Goal: Task Accomplishment & Management: Use online tool/utility

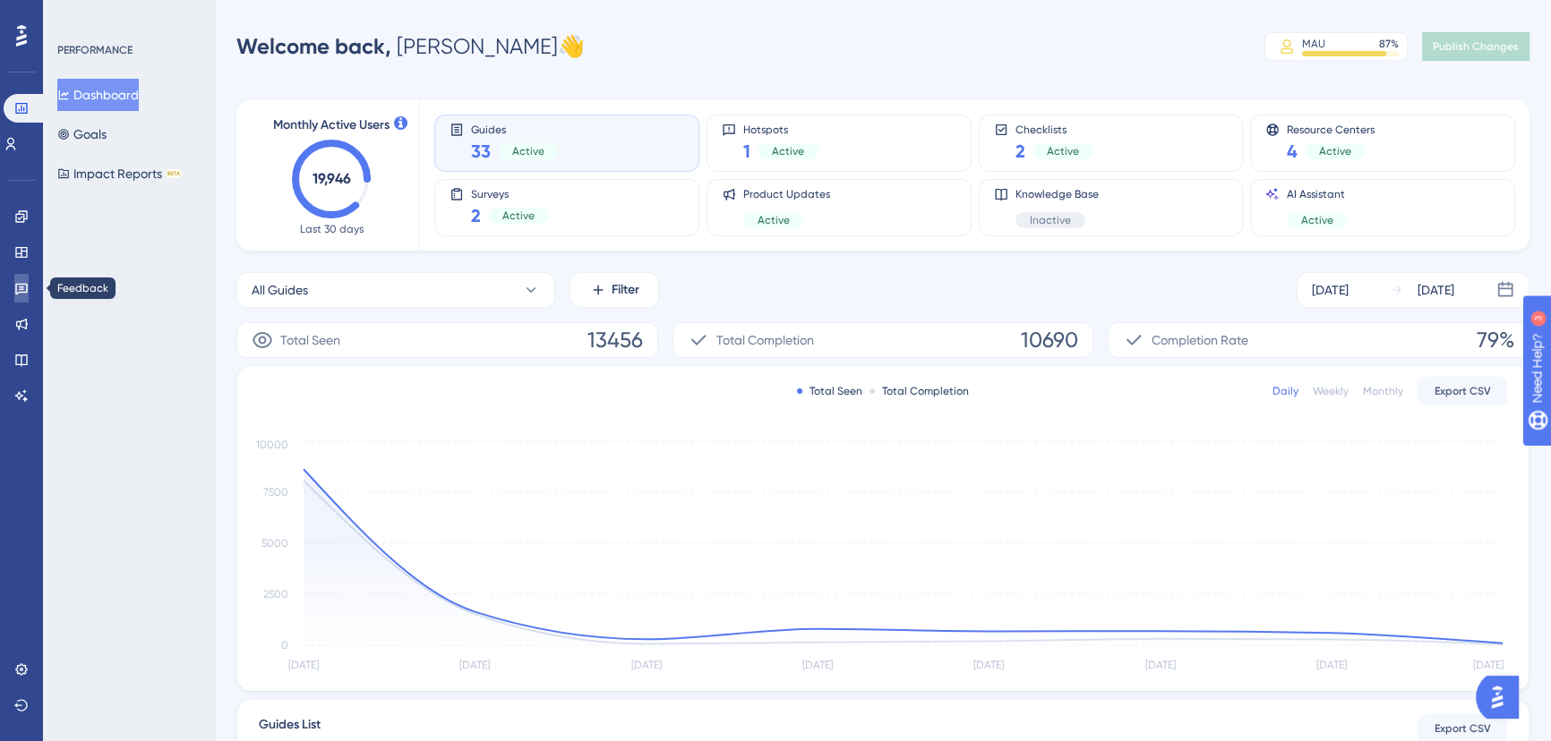
click at [26, 281] on icon at bounding box center [21, 288] width 14 height 14
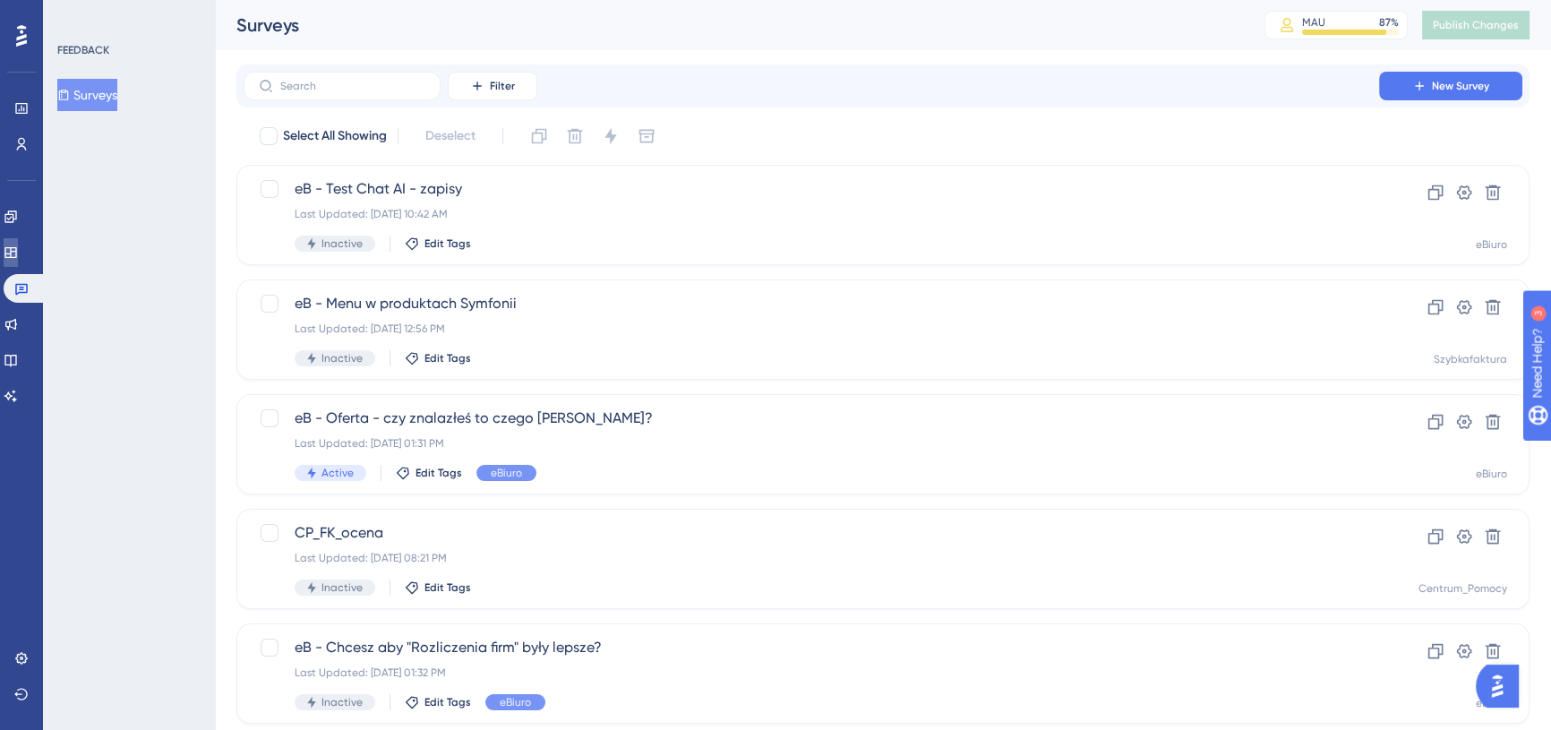
click at [18, 263] on link at bounding box center [11, 252] width 14 height 29
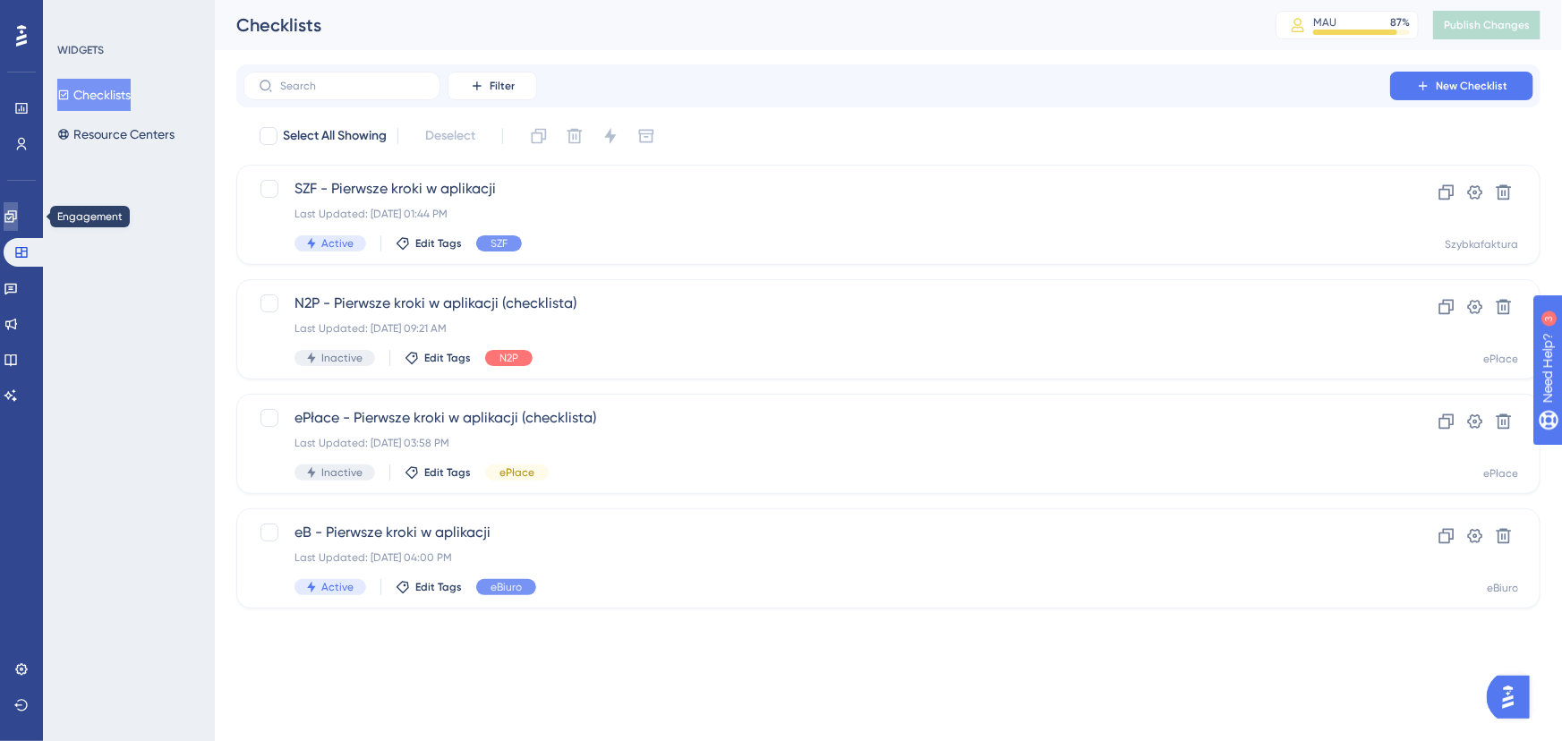
click at [14, 225] on link at bounding box center [11, 216] width 14 height 29
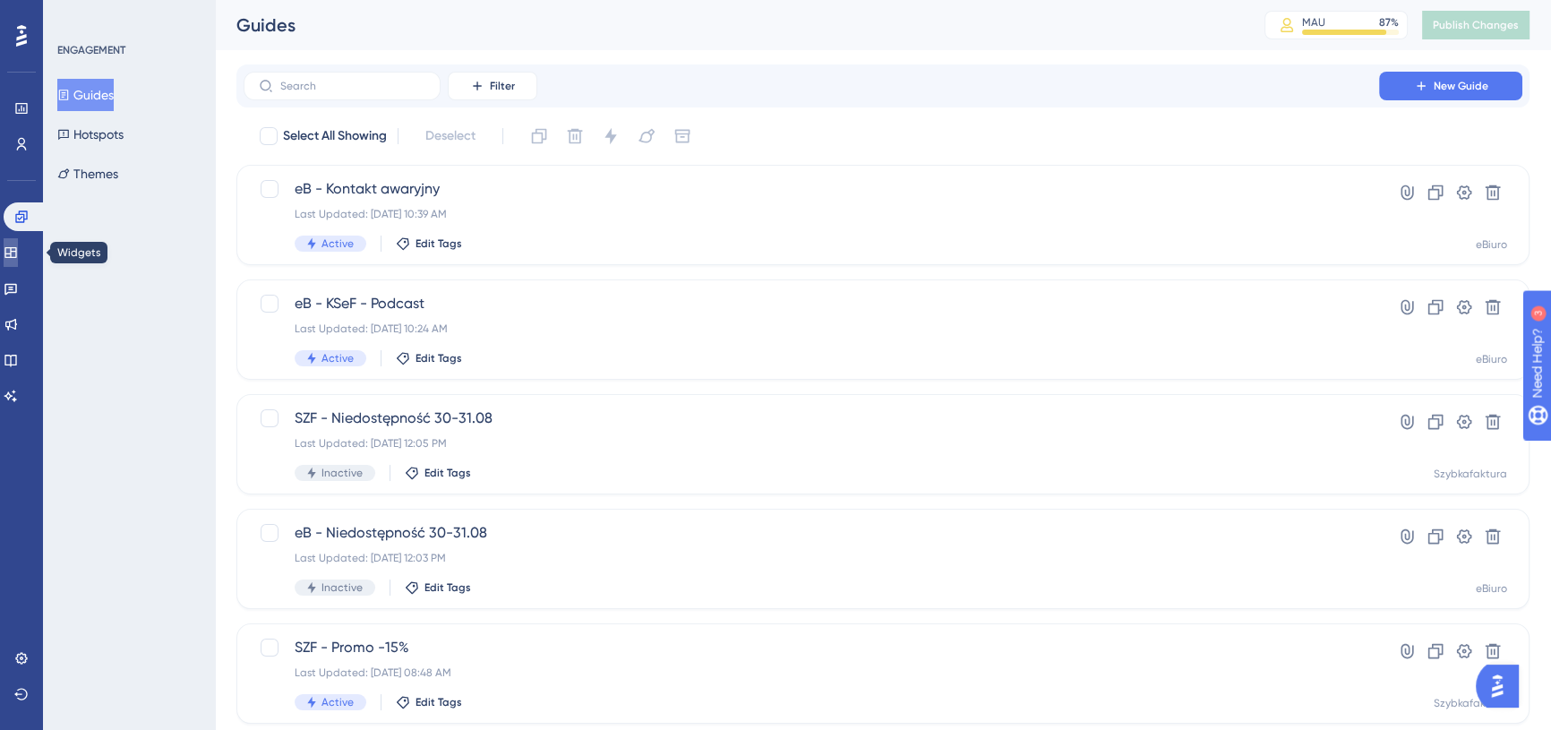
click at [15, 253] on icon at bounding box center [11, 252] width 14 height 14
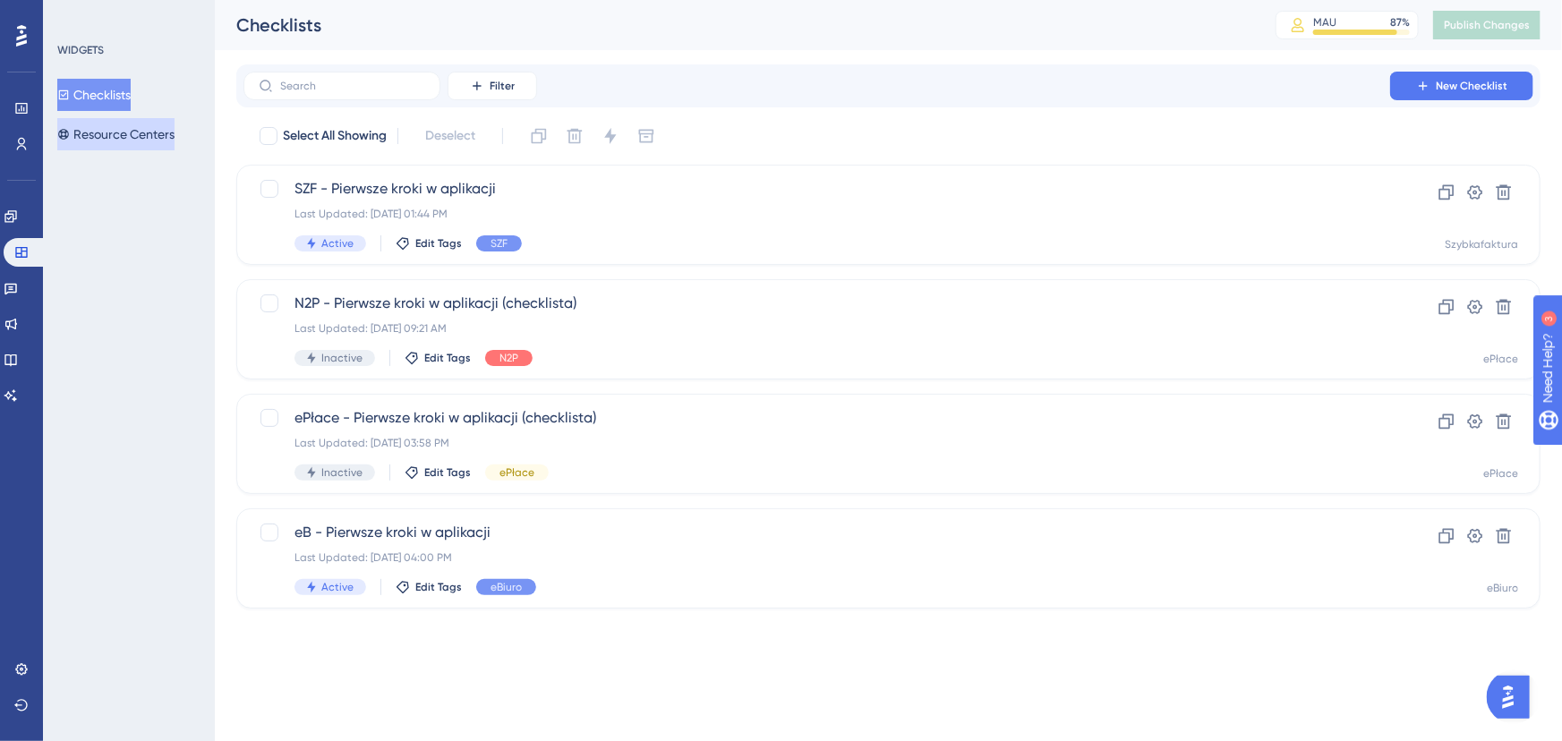
click at [132, 143] on button "Resource Centers" at bounding box center [115, 134] width 117 height 32
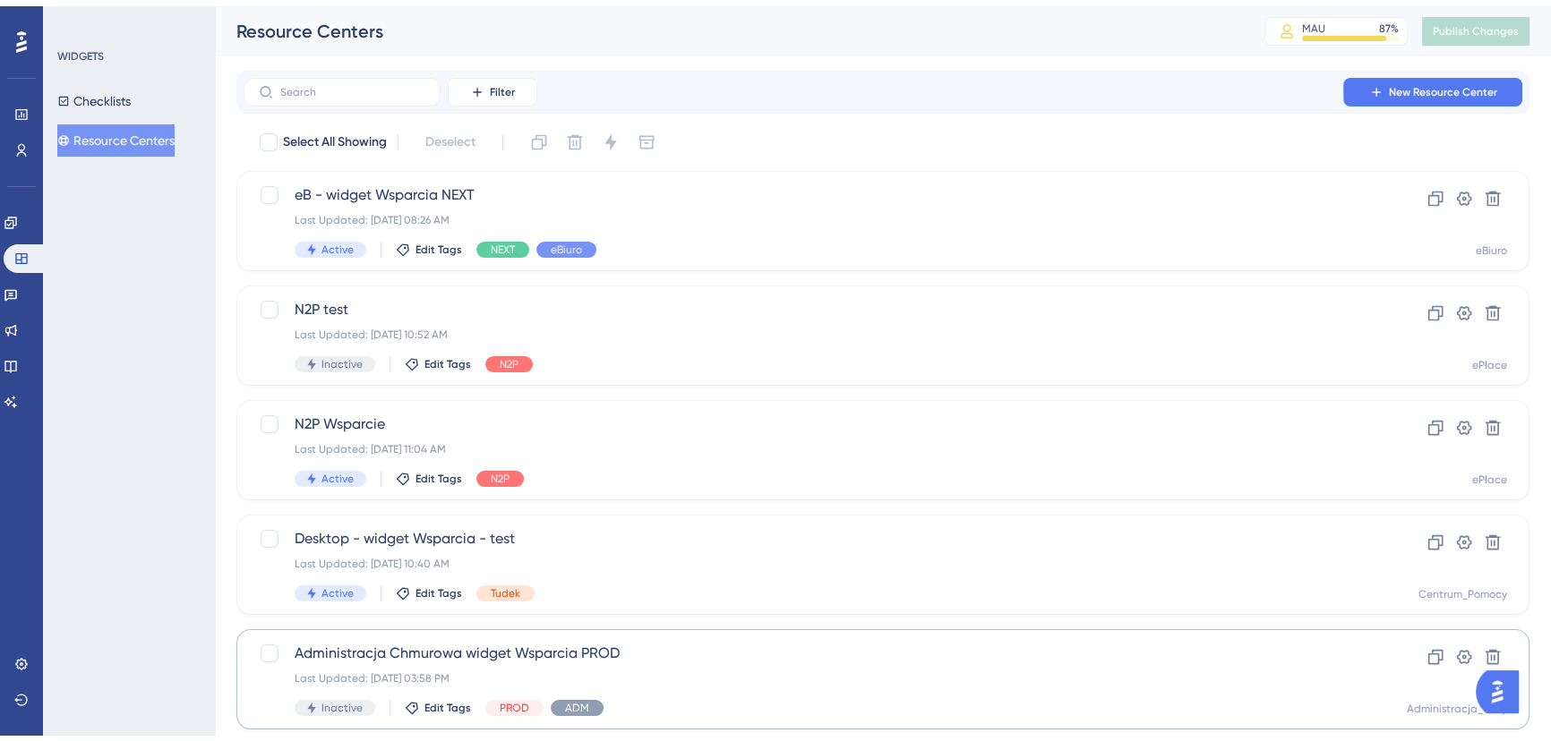
scroll to position [382, 0]
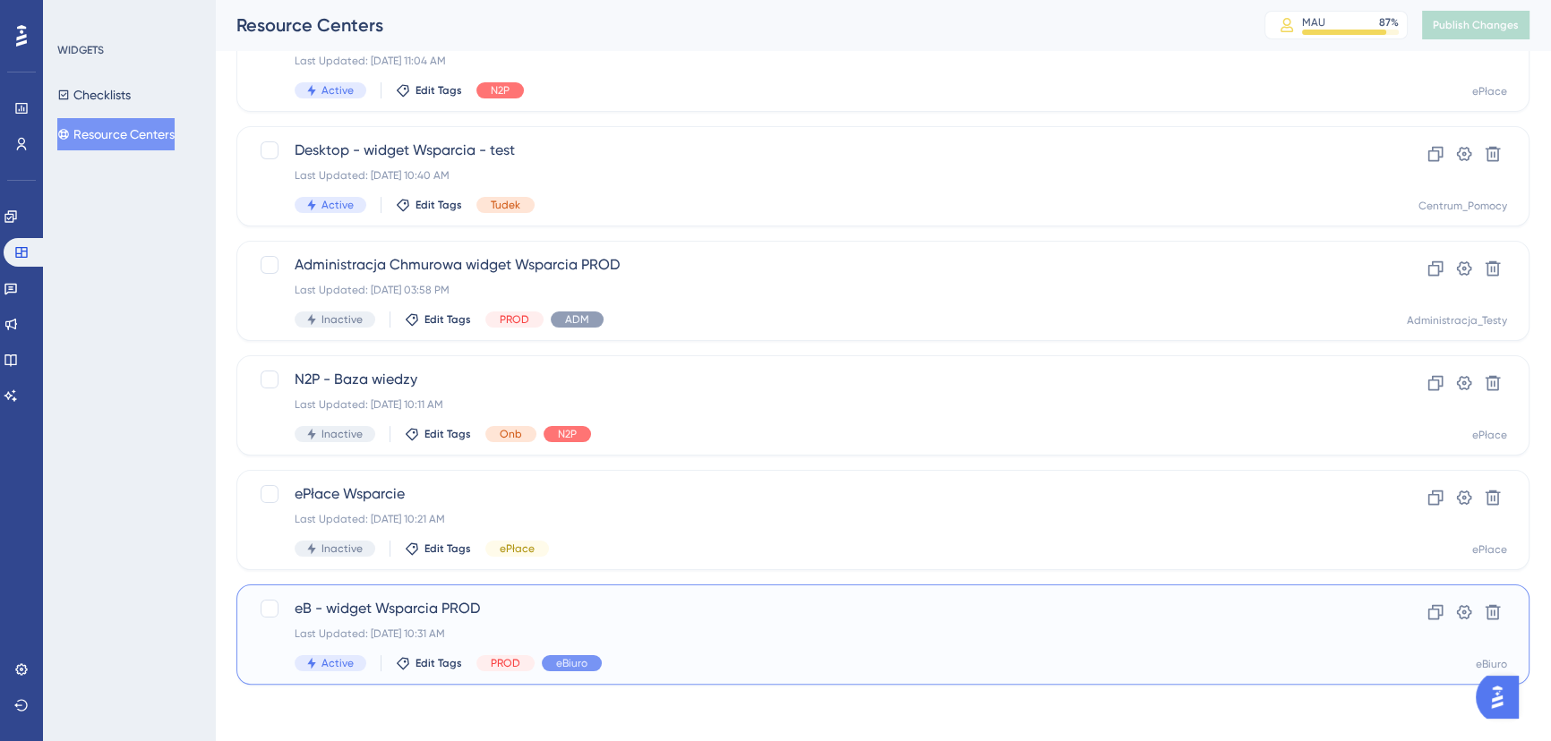
click at [705, 593] on div "eB - widget Wsparcia PROD Last Updated: [DATE] 10:31 AM Active Edit Tags PROD e…" at bounding box center [882, 635] width 1293 height 100
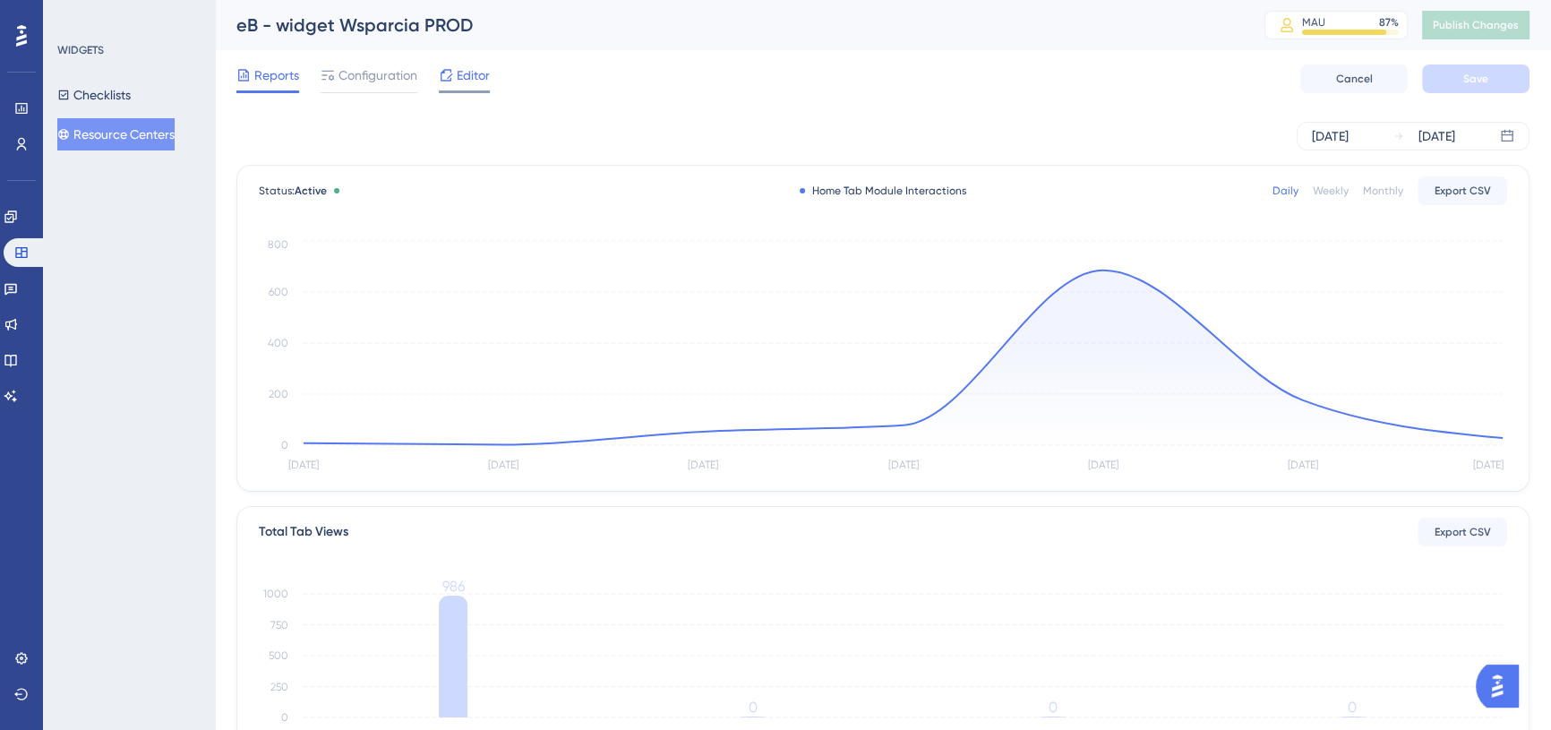
click at [469, 77] on span "Editor" at bounding box center [473, 74] width 33 height 21
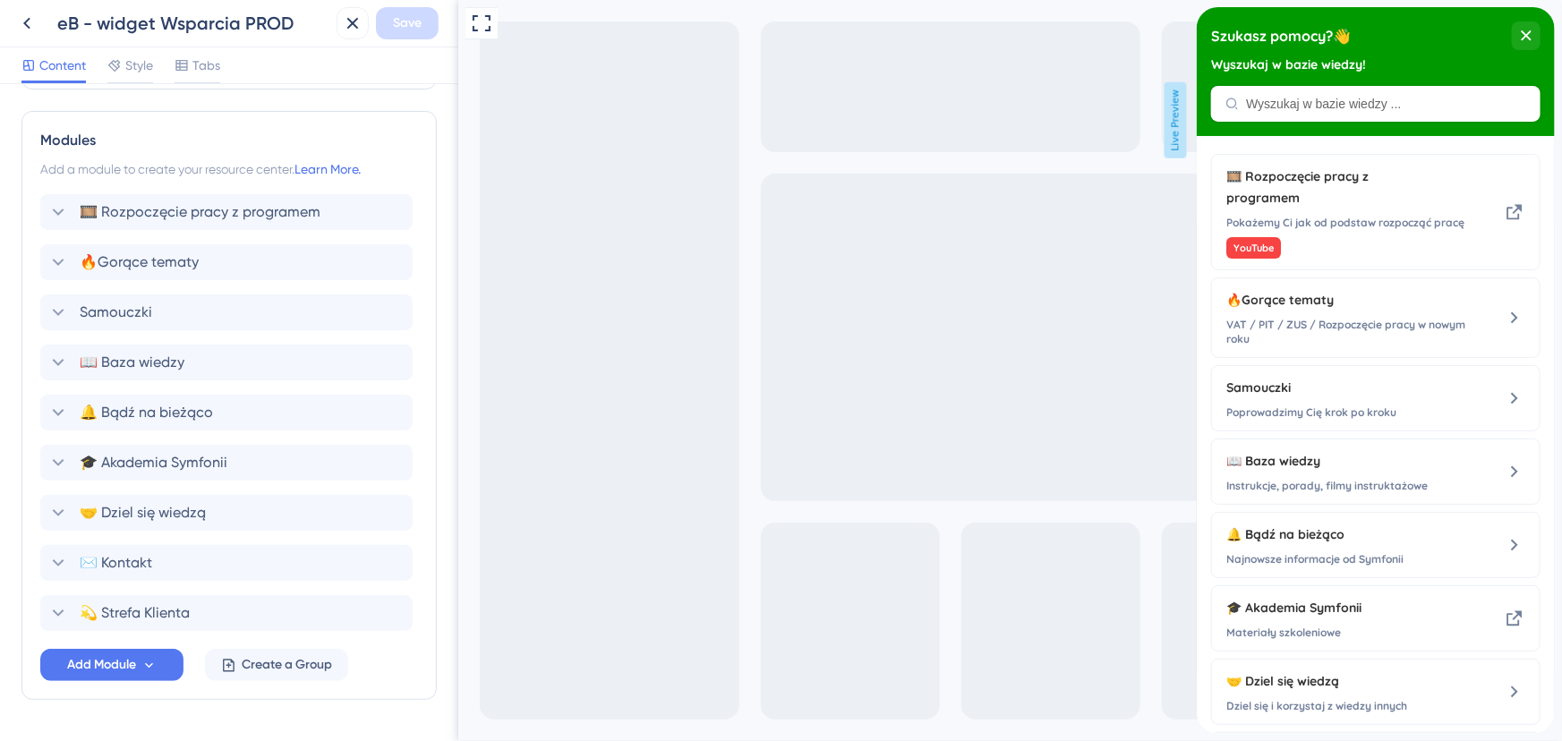
scroll to position [812, 0]
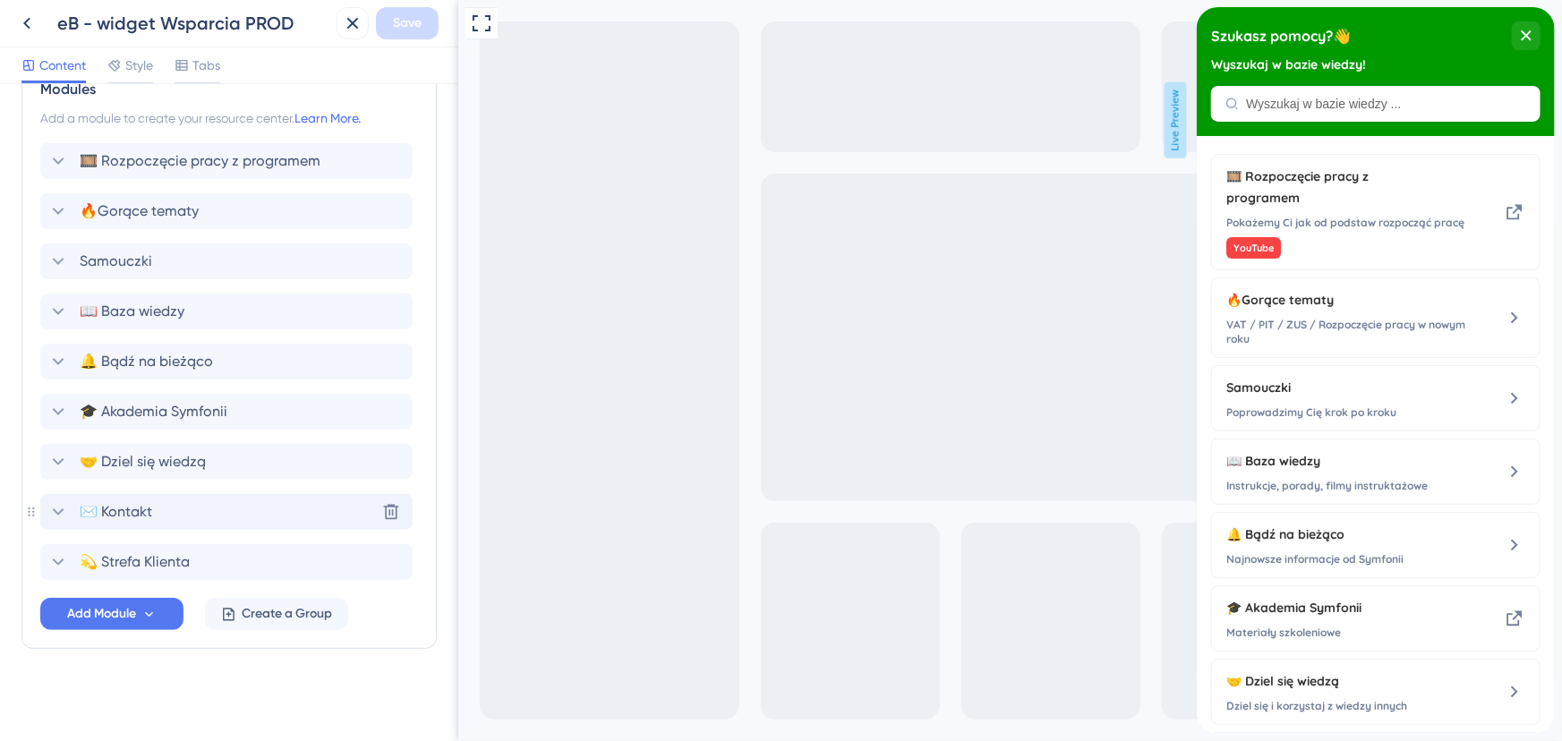
click at [49, 509] on icon at bounding box center [57, 511] width 21 height 21
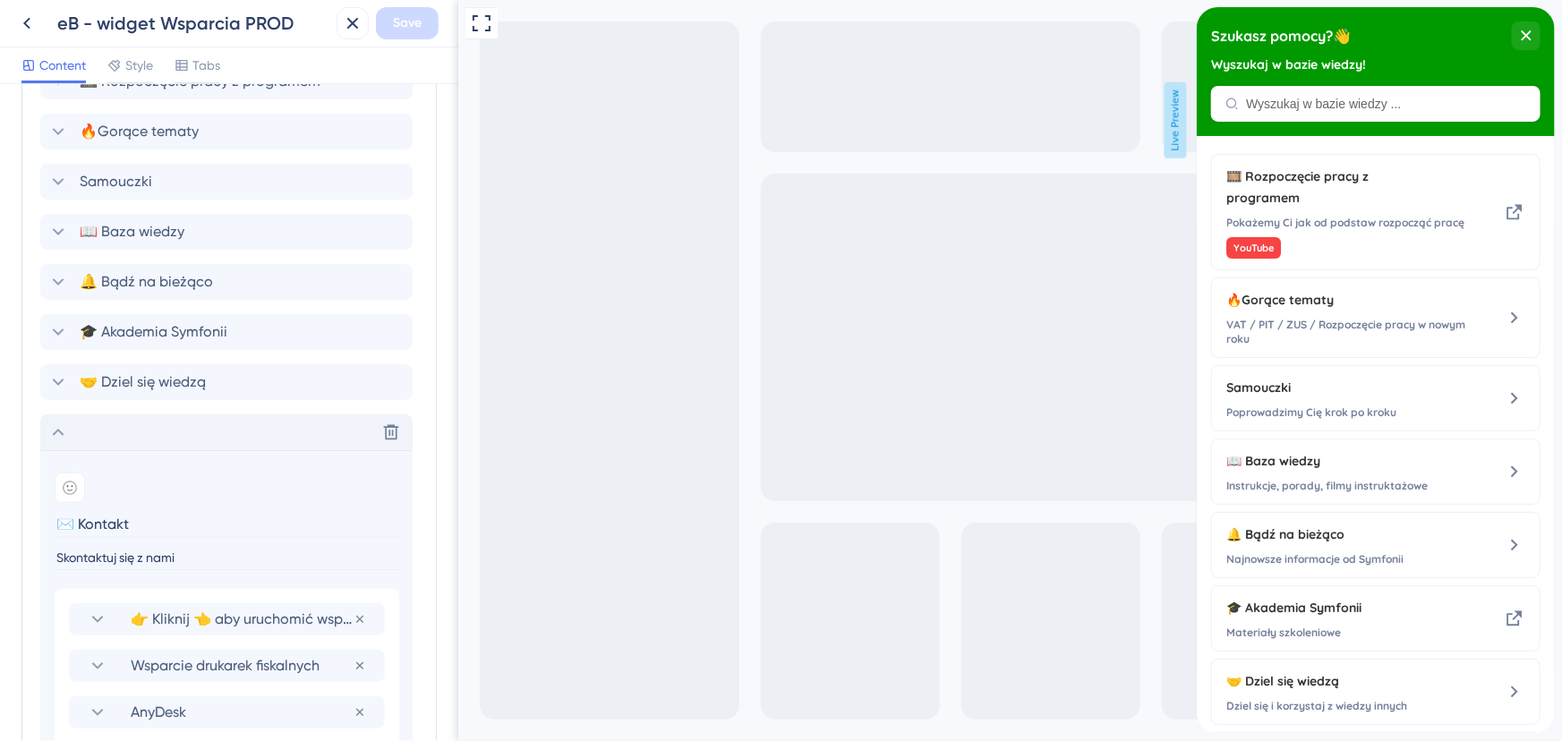
scroll to position [1137, 0]
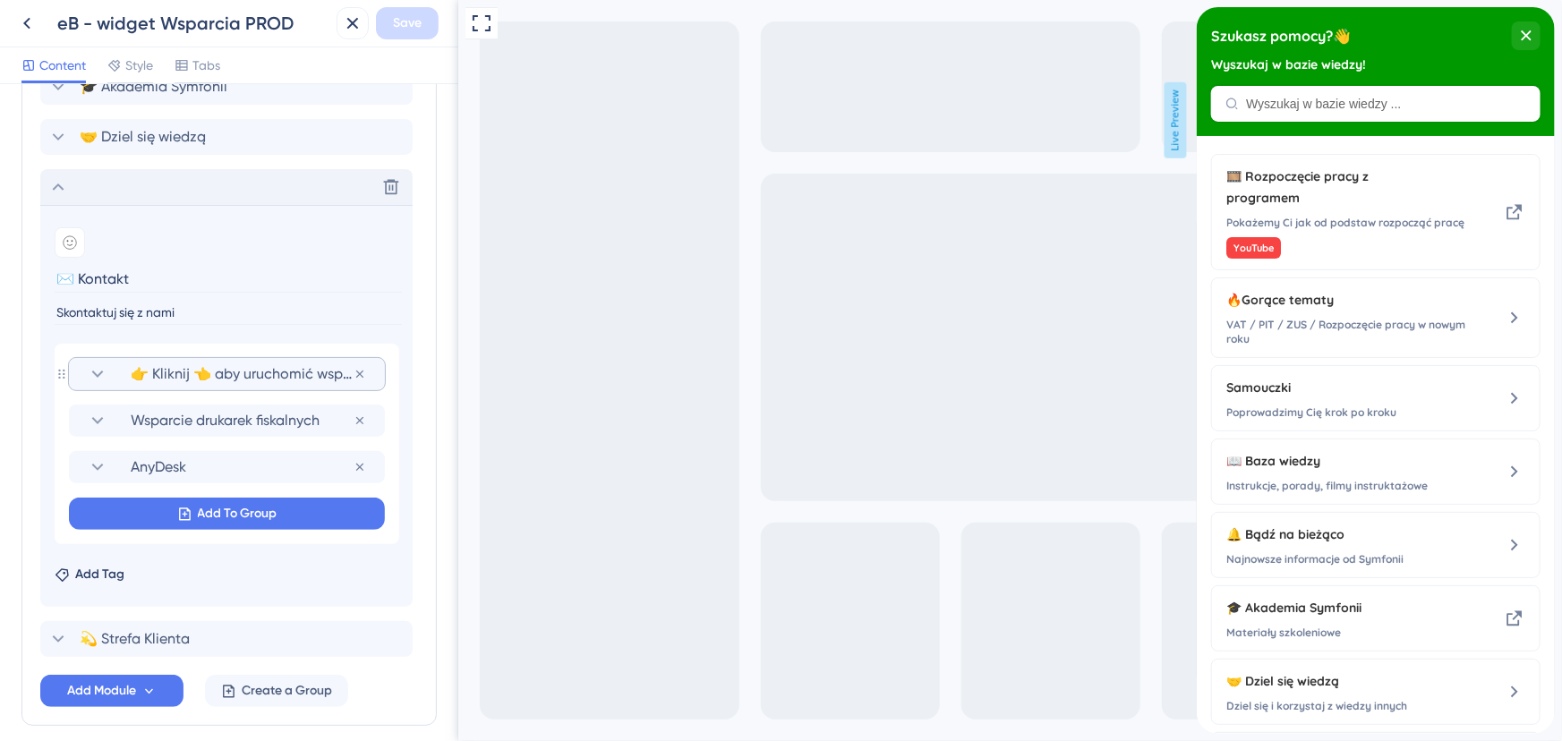
click at [93, 371] on icon at bounding box center [98, 374] width 12 height 7
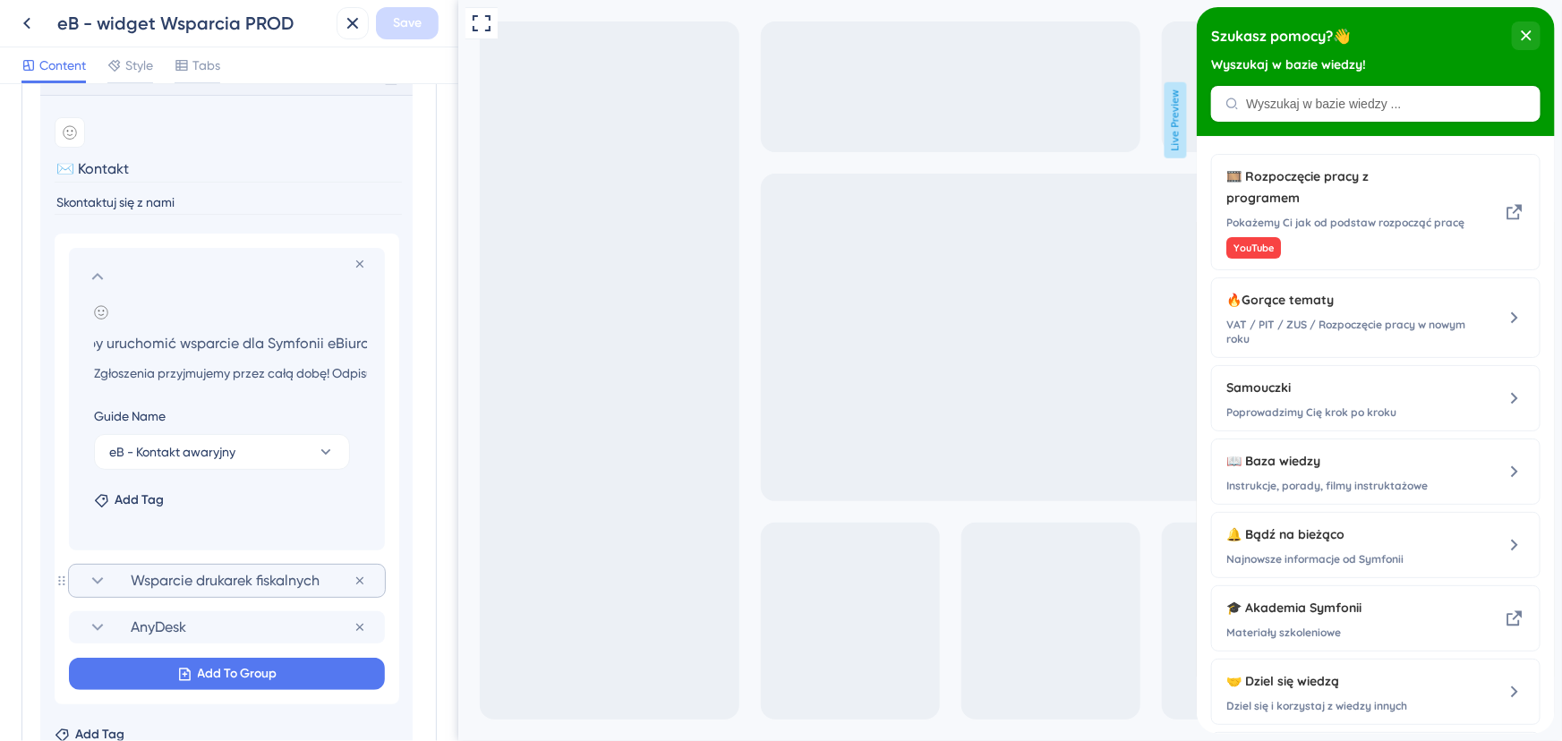
scroll to position [1218, 0]
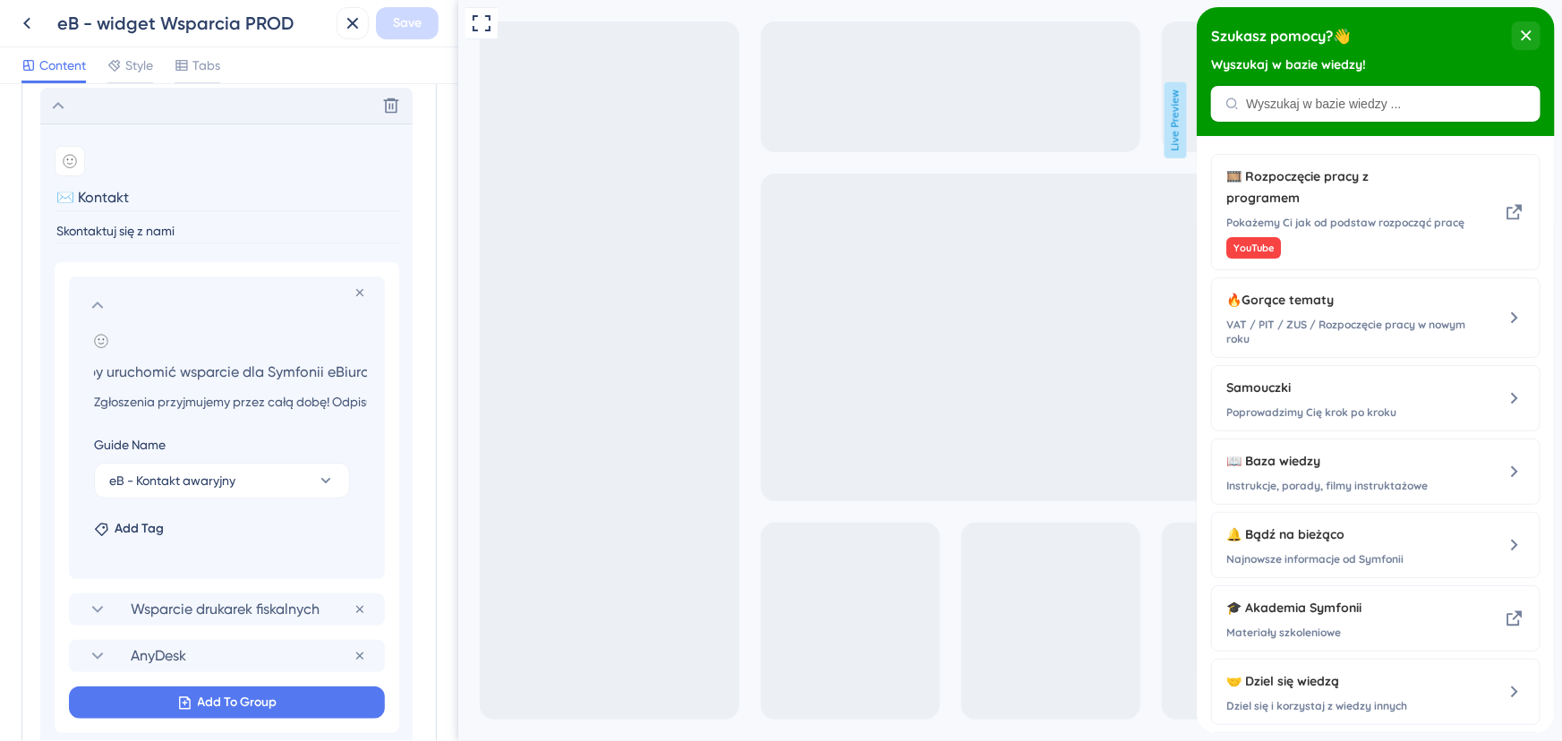
click at [94, 302] on icon at bounding box center [97, 305] width 21 height 21
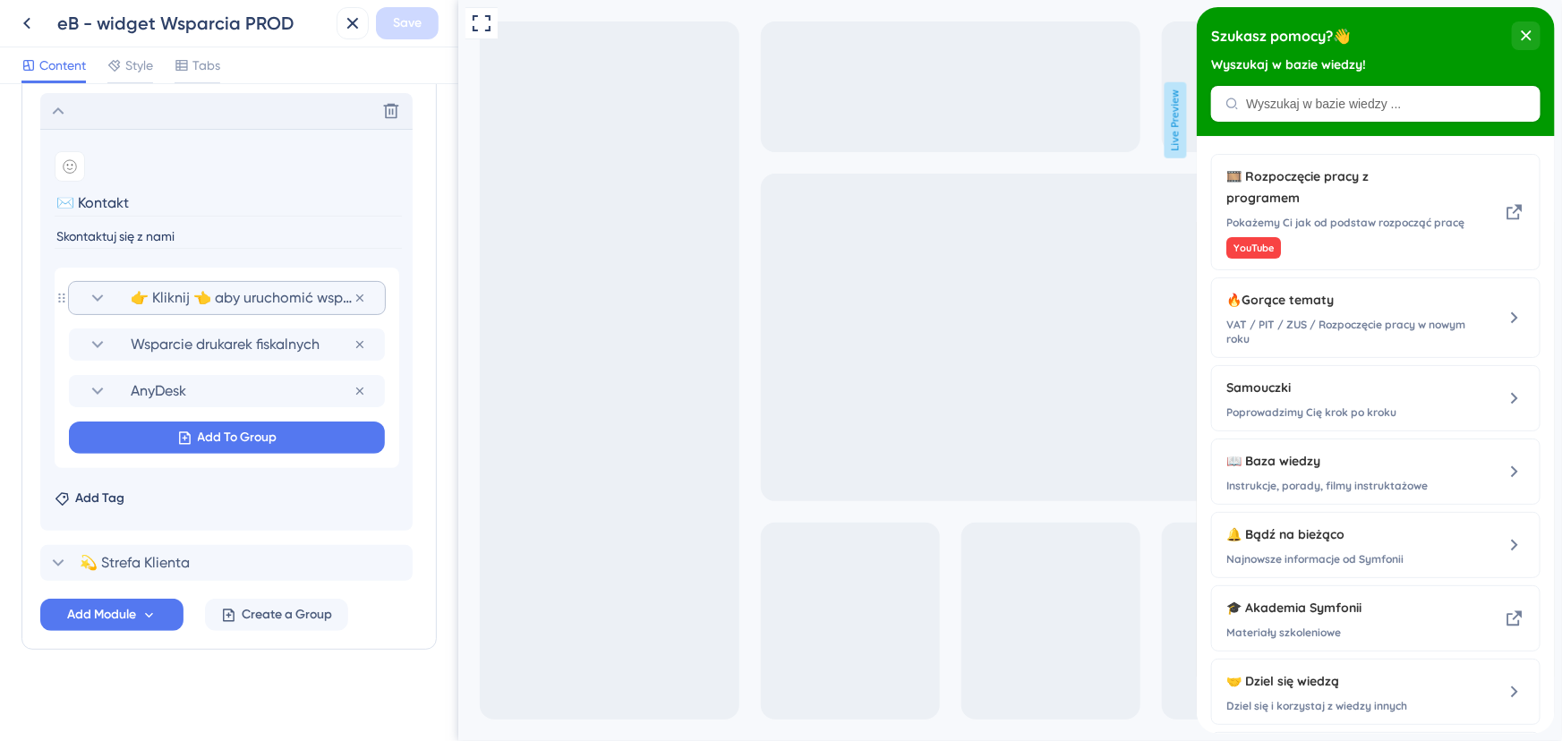
click at [100, 293] on icon at bounding box center [97, 297] width 21 height 21
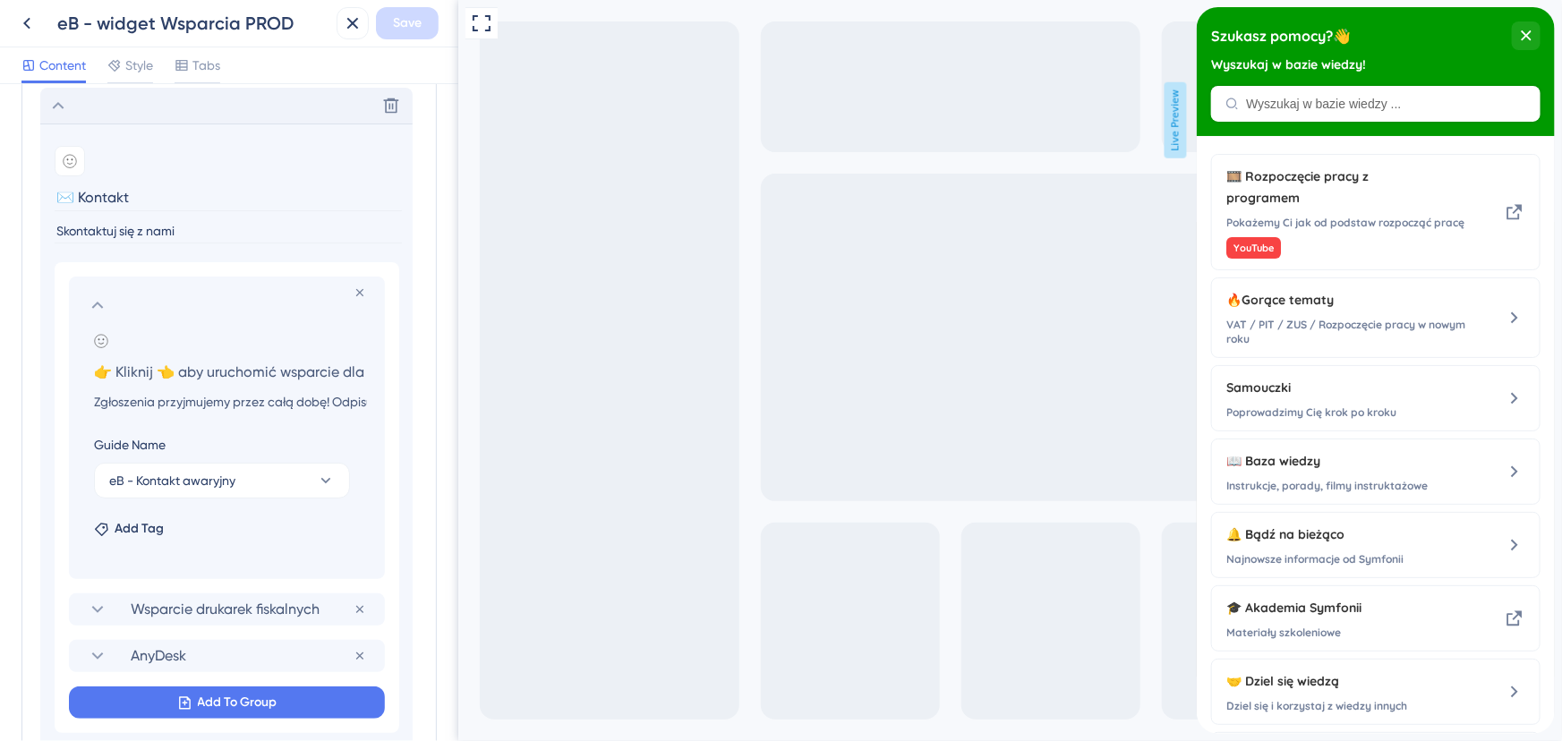
scroll to position [0, 100]
click at [188, 372] on input "👉 Kliknij 👈 aby uruchomić wsparcie dla Symfonii eBiuro" at bounding box center [231, 371] width 302 height 25
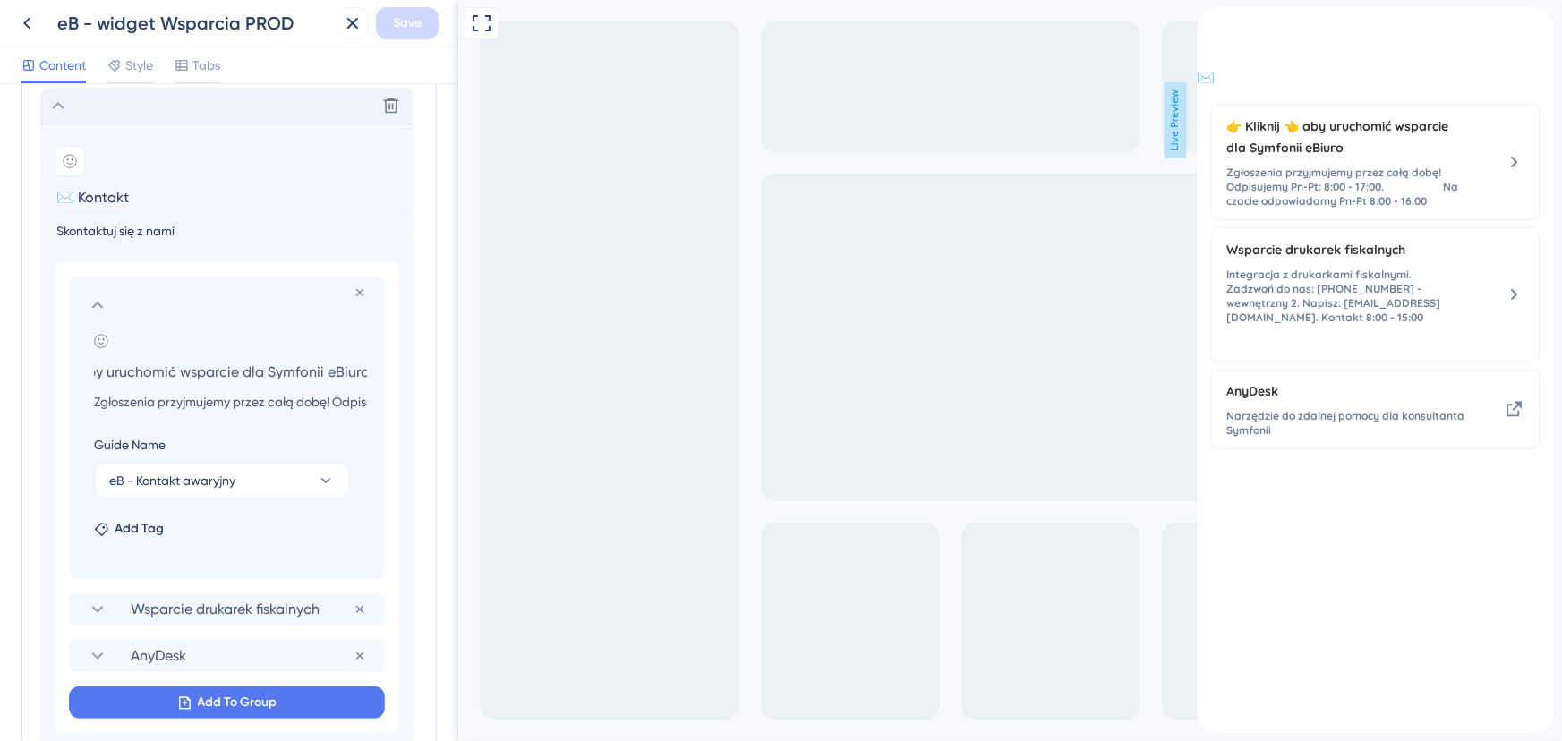
click at [188, 372] on input "👉 Kliknij 👈 aby uruchomić wsparcie dla Symfonii eBiuro" at bounding box center [231, 371] width 302 height 25
click at [227, 393] on input "Zgłoszenia przyjmujemy przez całą dobę! Odpisujemy Pn-Pt: 8:00 - 17:00. Na czac…" at bounding box center [231, 401] width 302 height 21
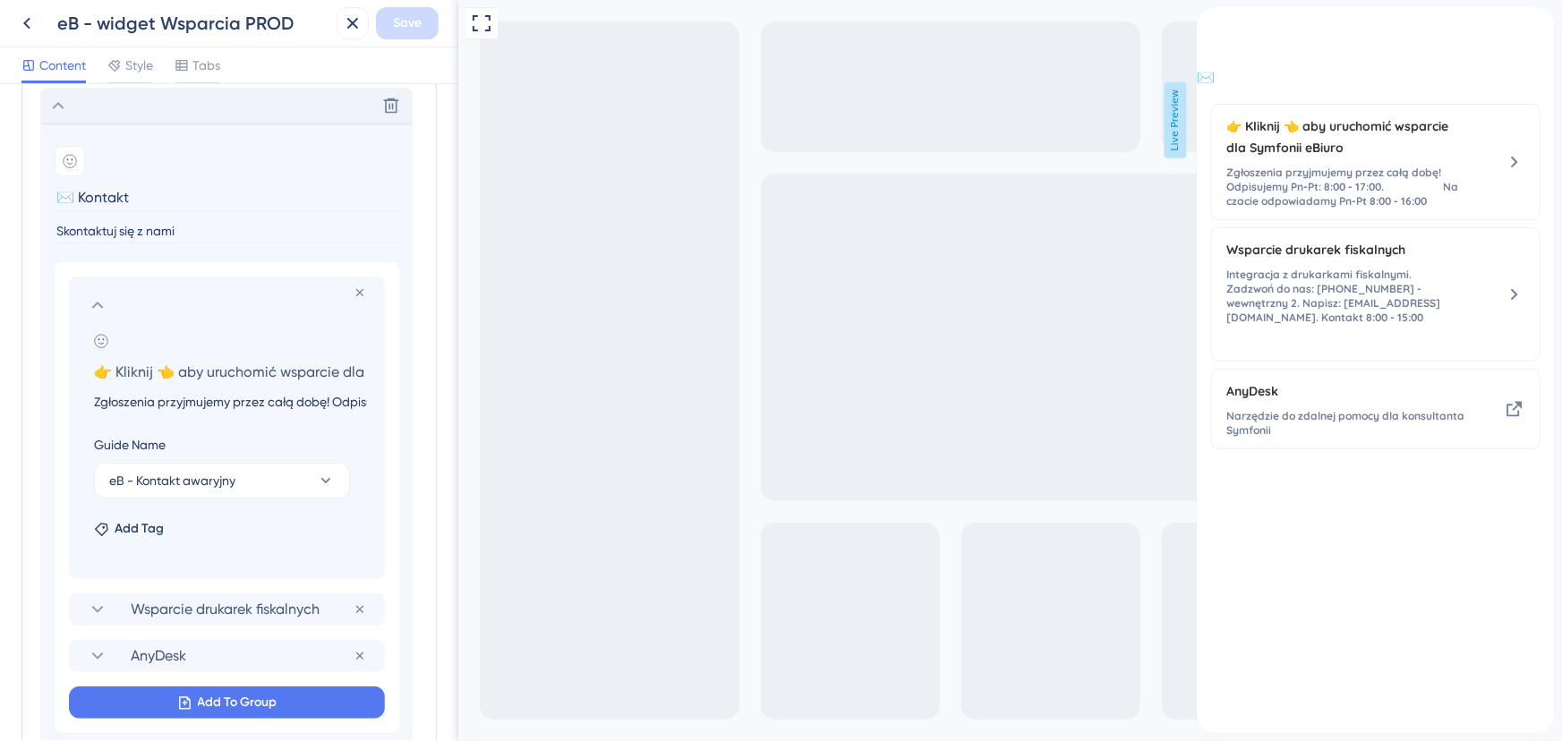
click at [227, 393] on input "Zgłoszenia przyjmujemy przez całą dobę! Odpisujemy Pn-Pt: 8:00 - 17:00. Na czac…" at bounding box center [231, 401] width 302 height 21
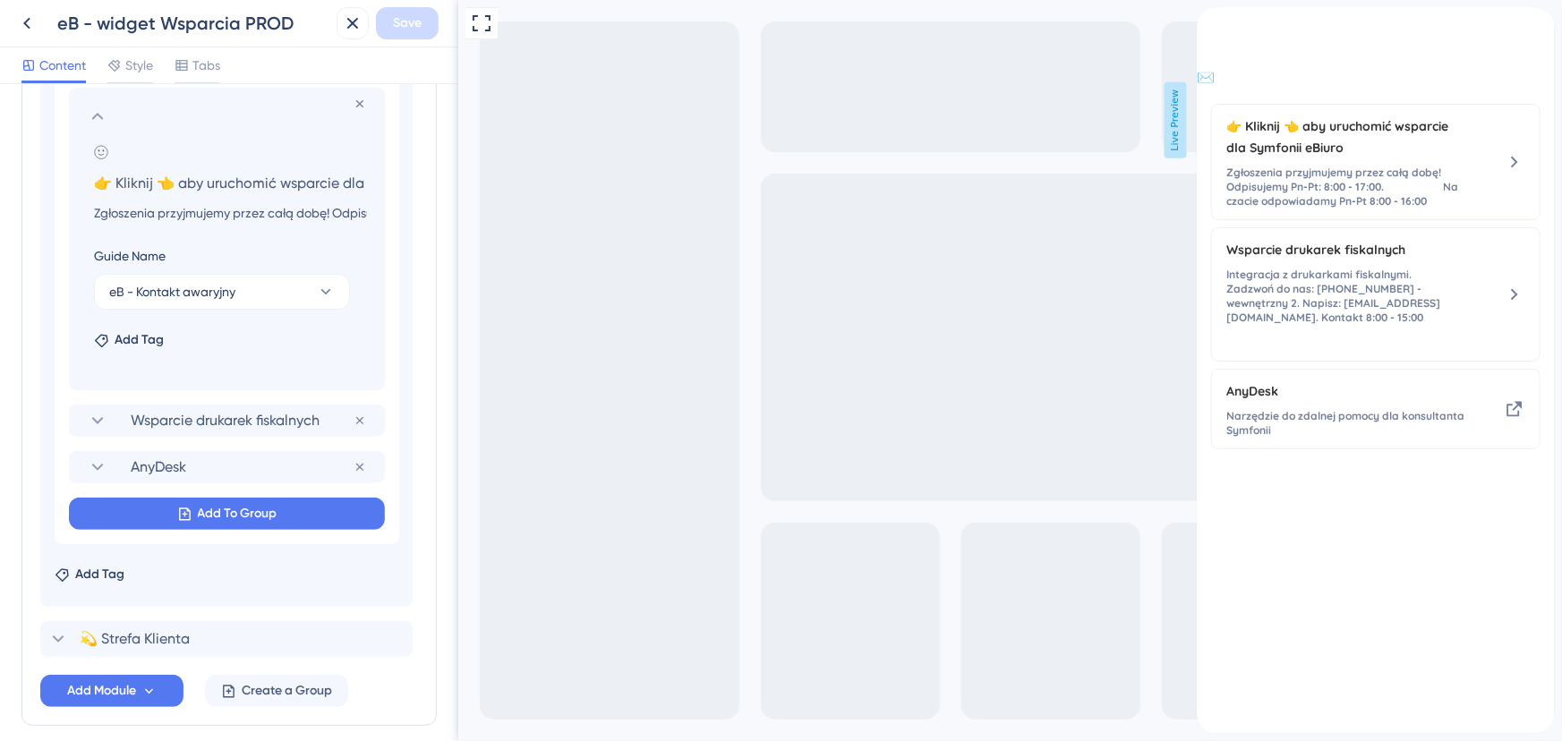
scroll to position [1300, 0]
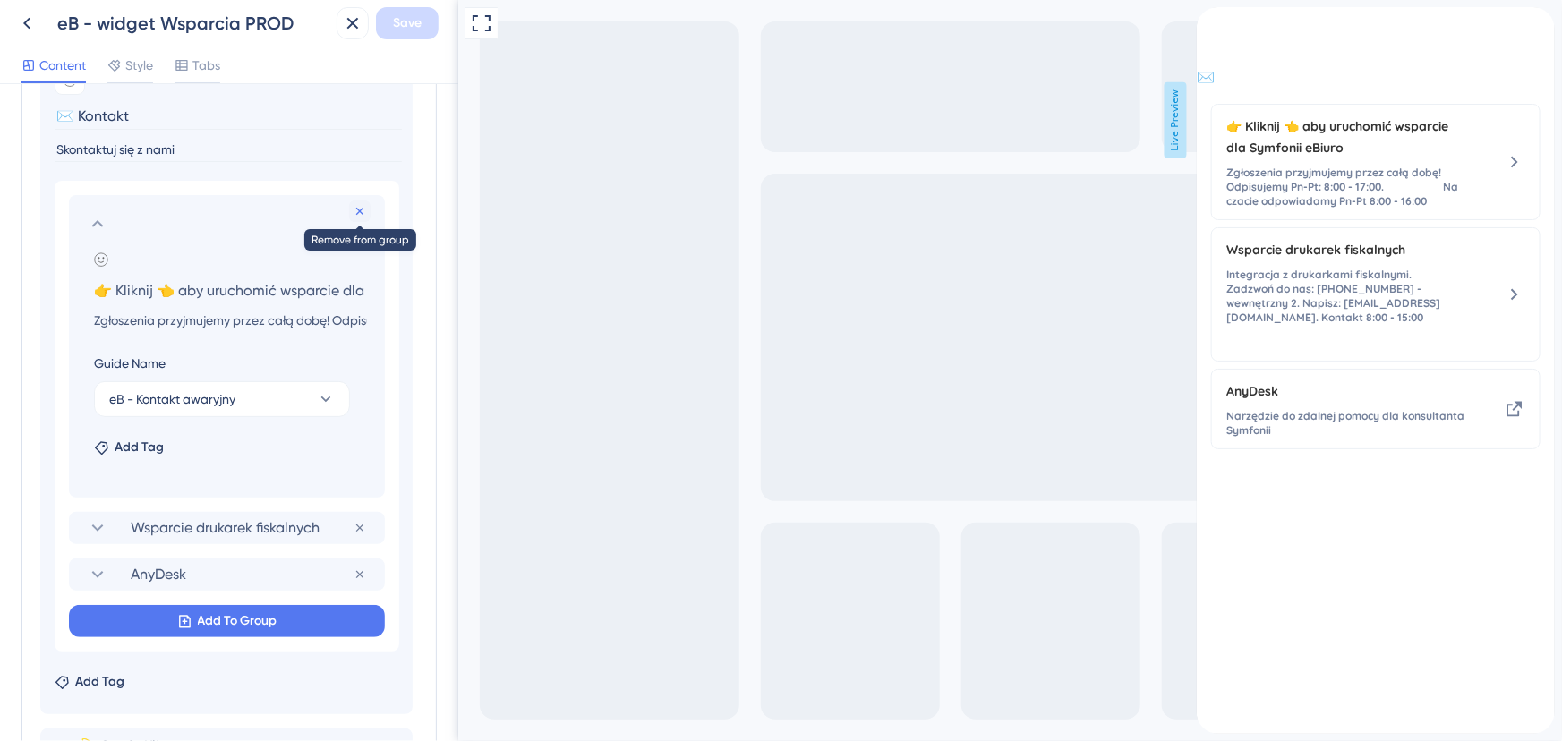
click at [361, 212] on icon at bounding box center [360, 211] width 14 height 14
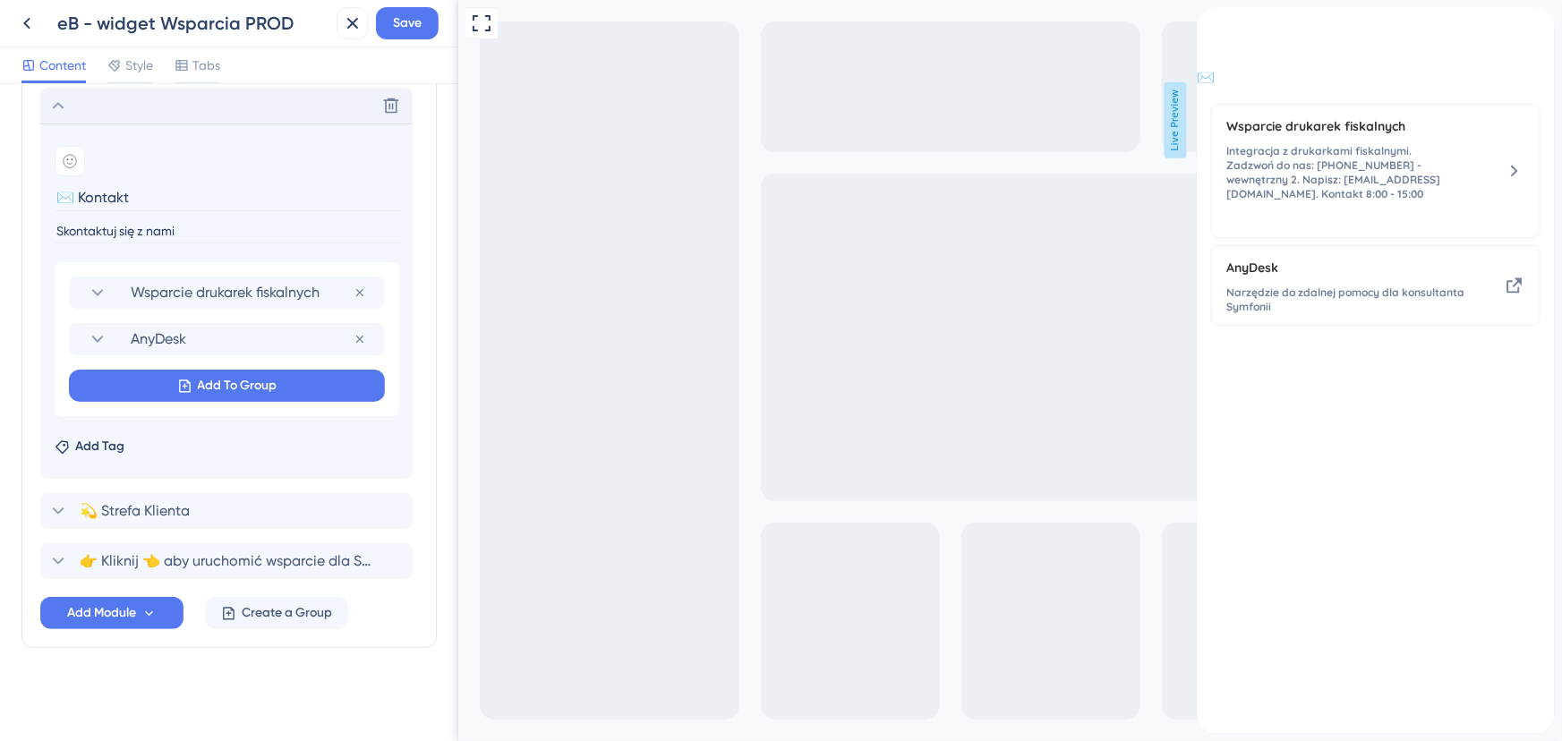
scroll to position [1217, 0]
click at [394, 557] on icon at bounding box center [391, 563] width 15 height 15
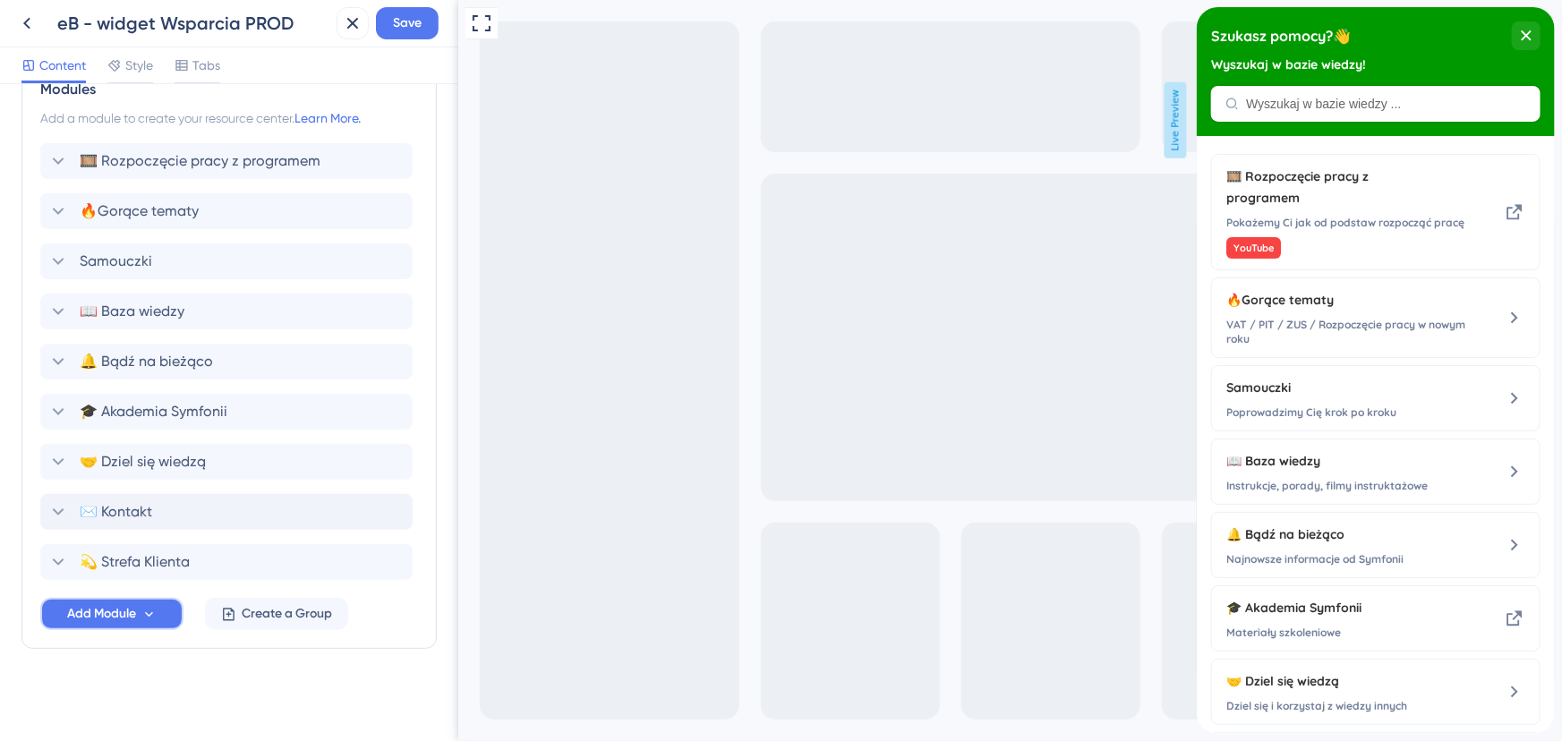
click at [98, 620] on span "Add Module" at bounding box center [101, 613] width 69 height 21
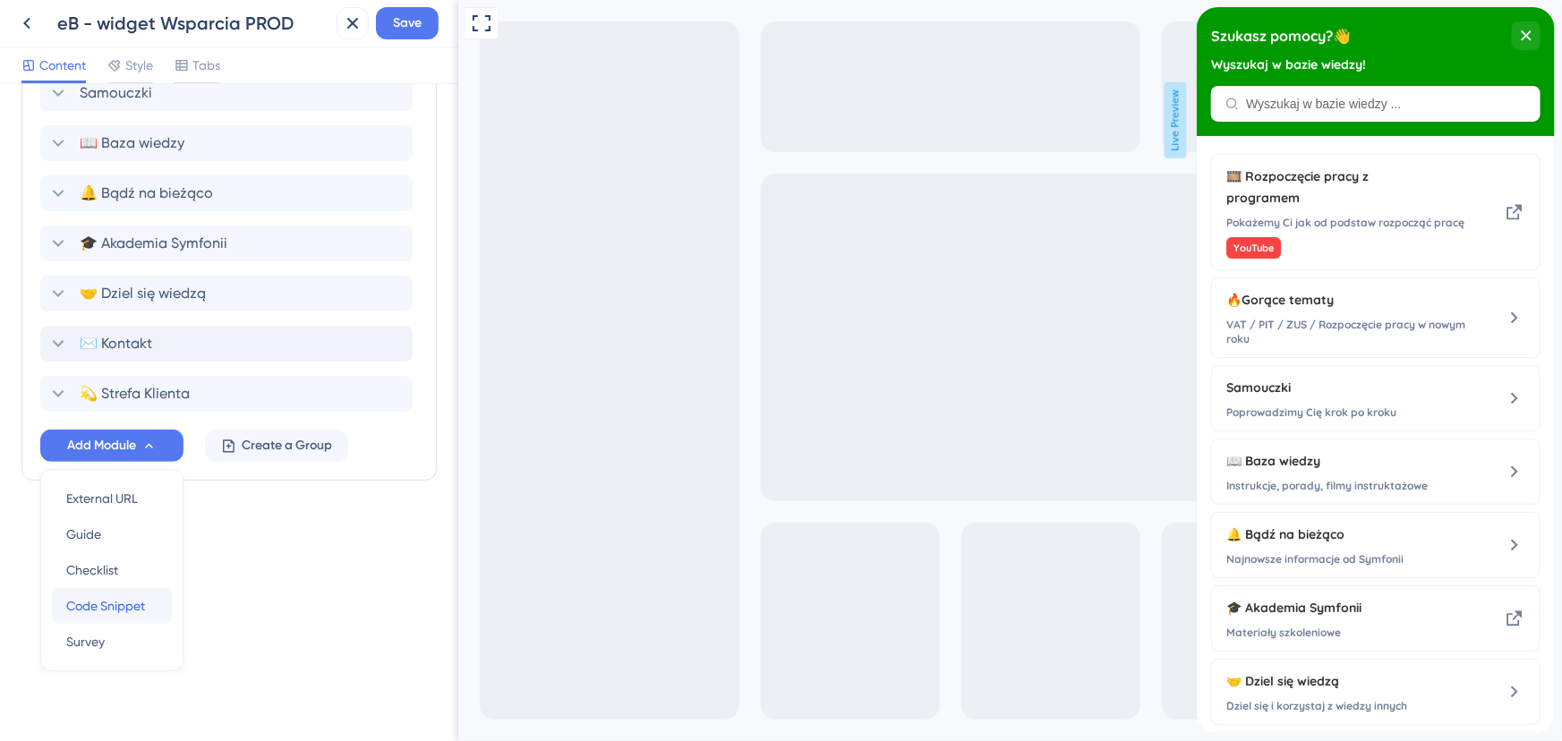
click at [124, 605] on span "Code Snippet" at bounding box center [105, 605] width 79 height 21
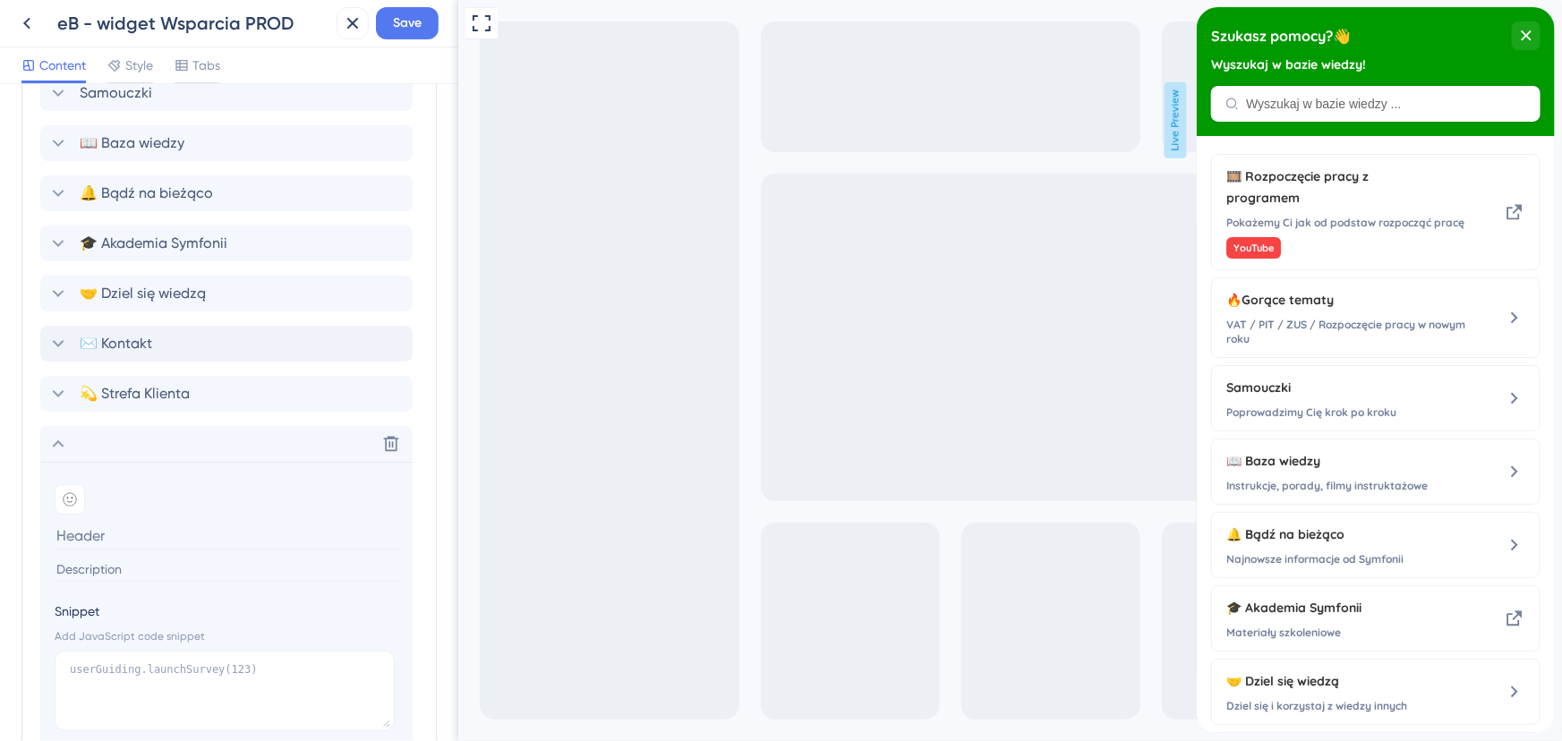
click at [116, 564] on input at bounding box center [228, 570] width 347 height 24
paste input "Zgłoszenia przyjmujemy przez całą dobę! Odpisujemy Pn-Pt: 8:00 - 17:00. Na czac…"
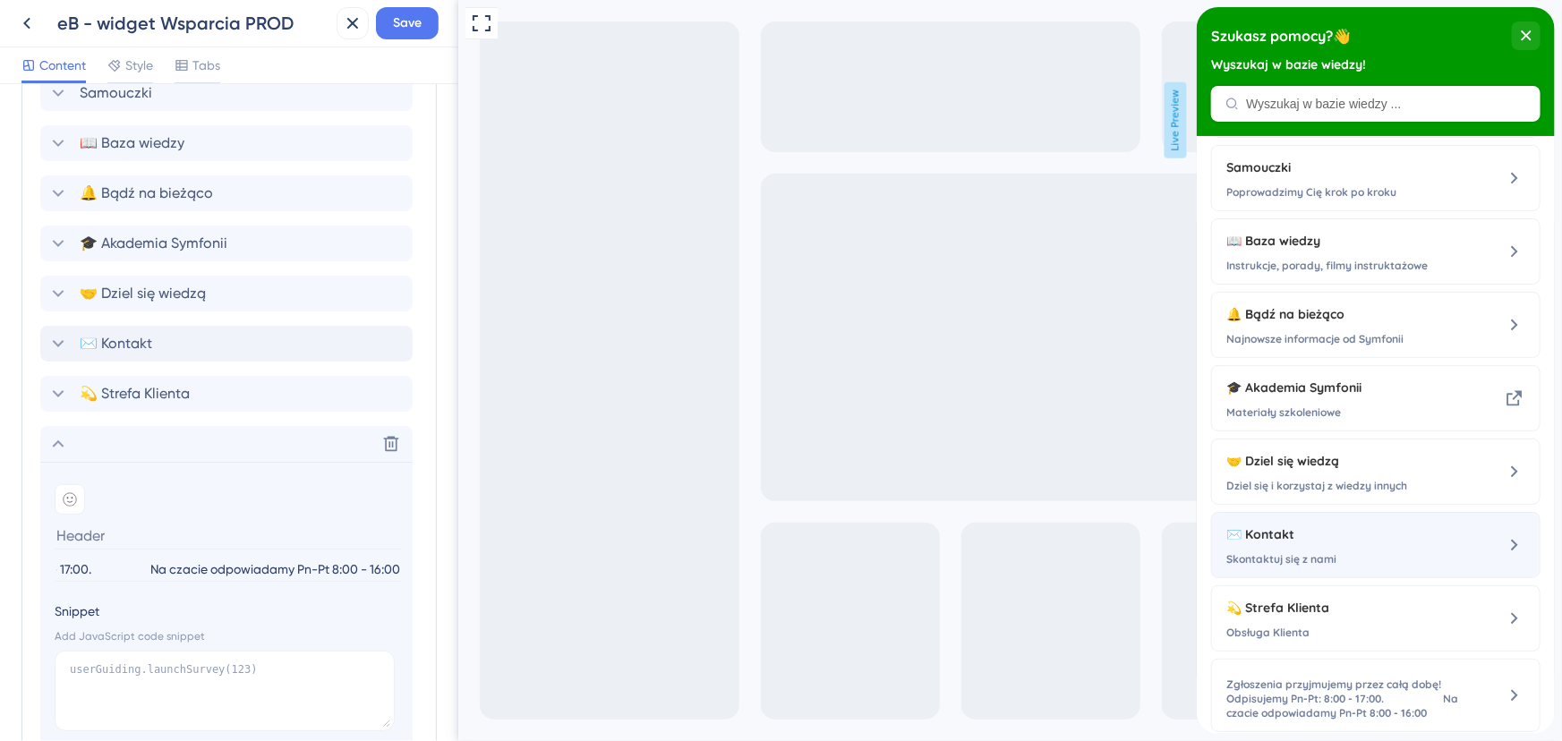
scroll to position [260, 0]
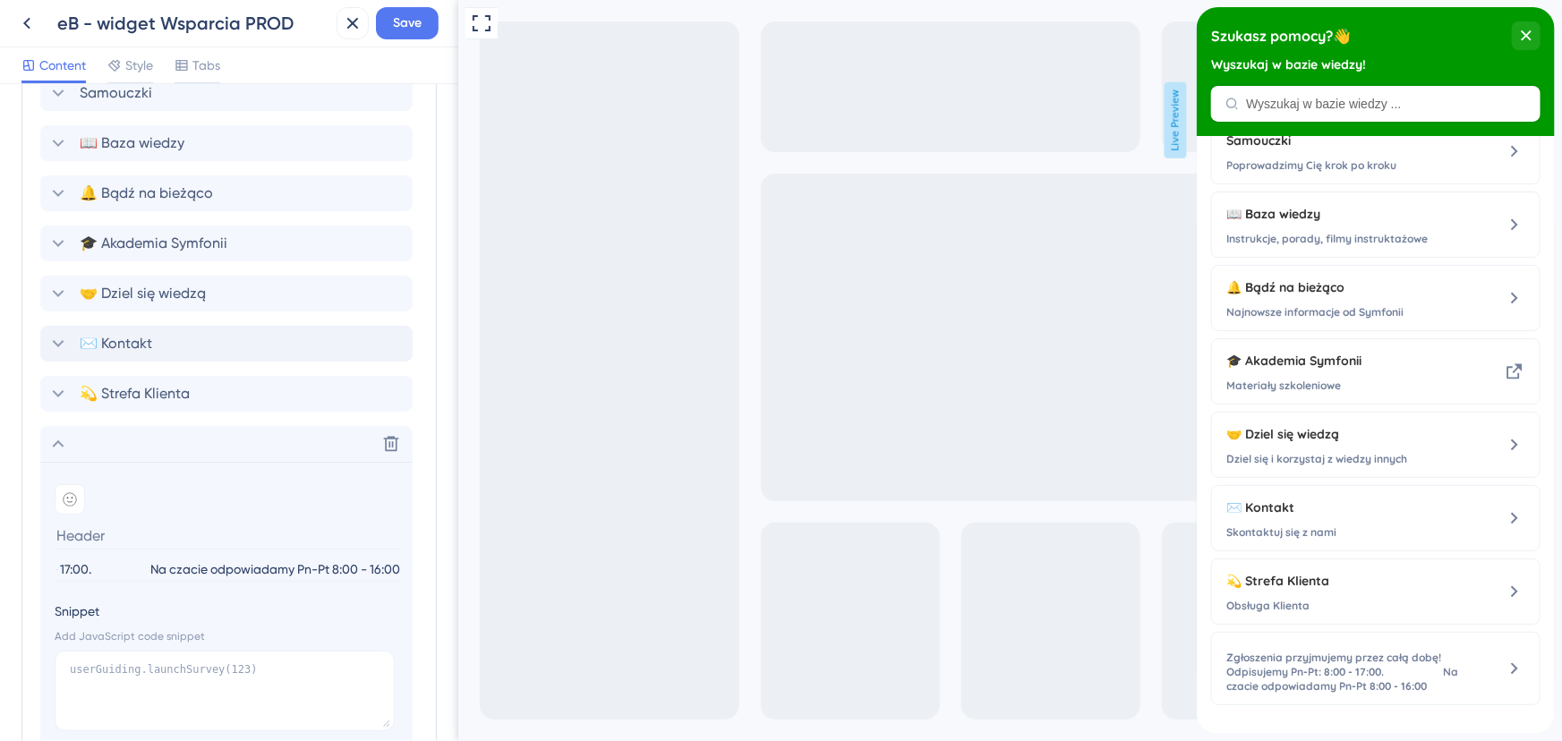
type input "Zgłoszenia przyjmujemy przez całą dobę! Odpisujemy Pn-Pt: 8:00 - 17:00. Na czac…"
click at [108, 534] on input at bounding box center [228, 536] width 347 height 28
paste input "👉 Kliknij 👈 aby uruchomić wsparcie dla Symfonii eBiuro"
type input "👉 Kliknij 👈 aby uruchomić wsparcie dla Symfonii eBiuro"
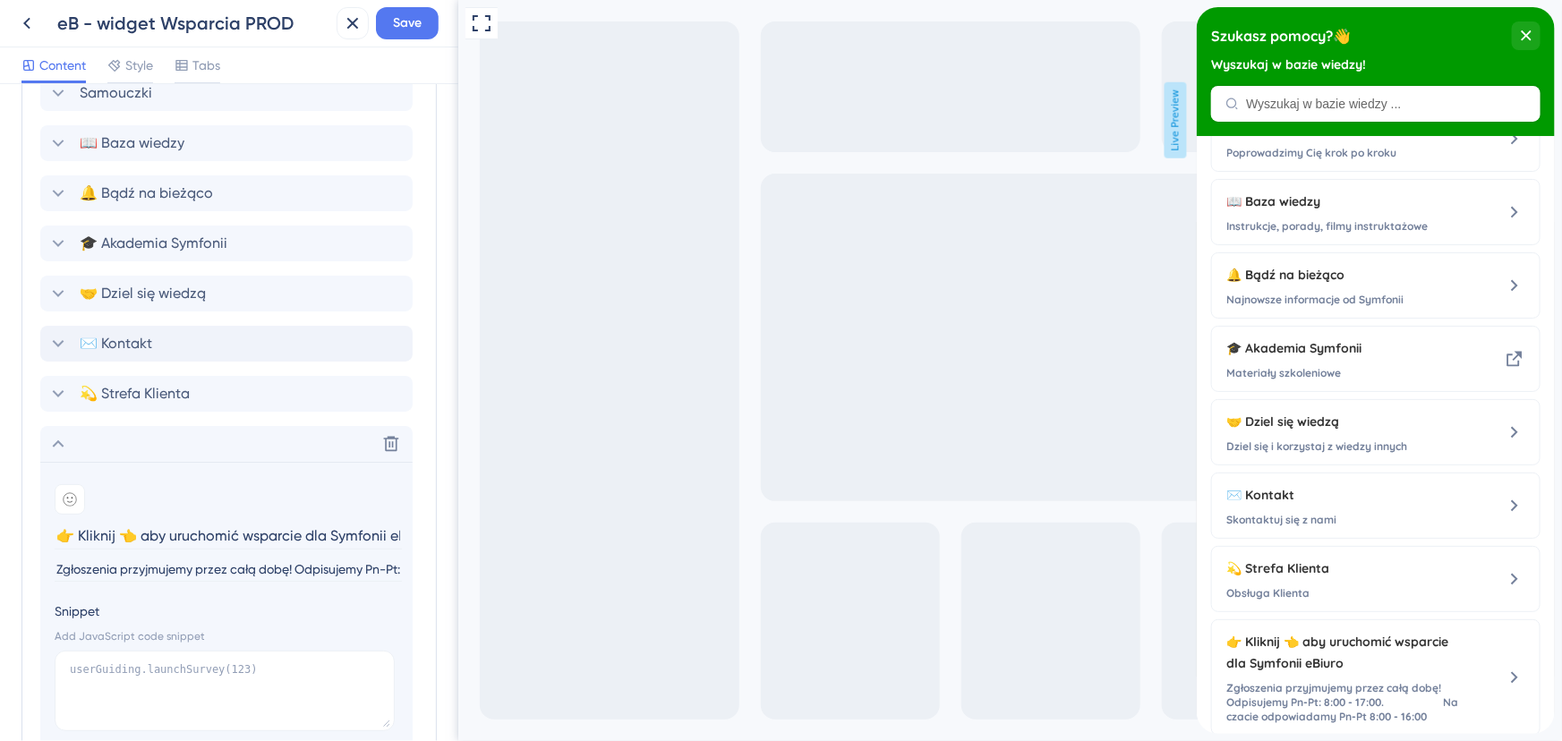
scroll to position [0, 30]
click at [60, 345] on icon at bounding box center [57, 343] width 21 height 21
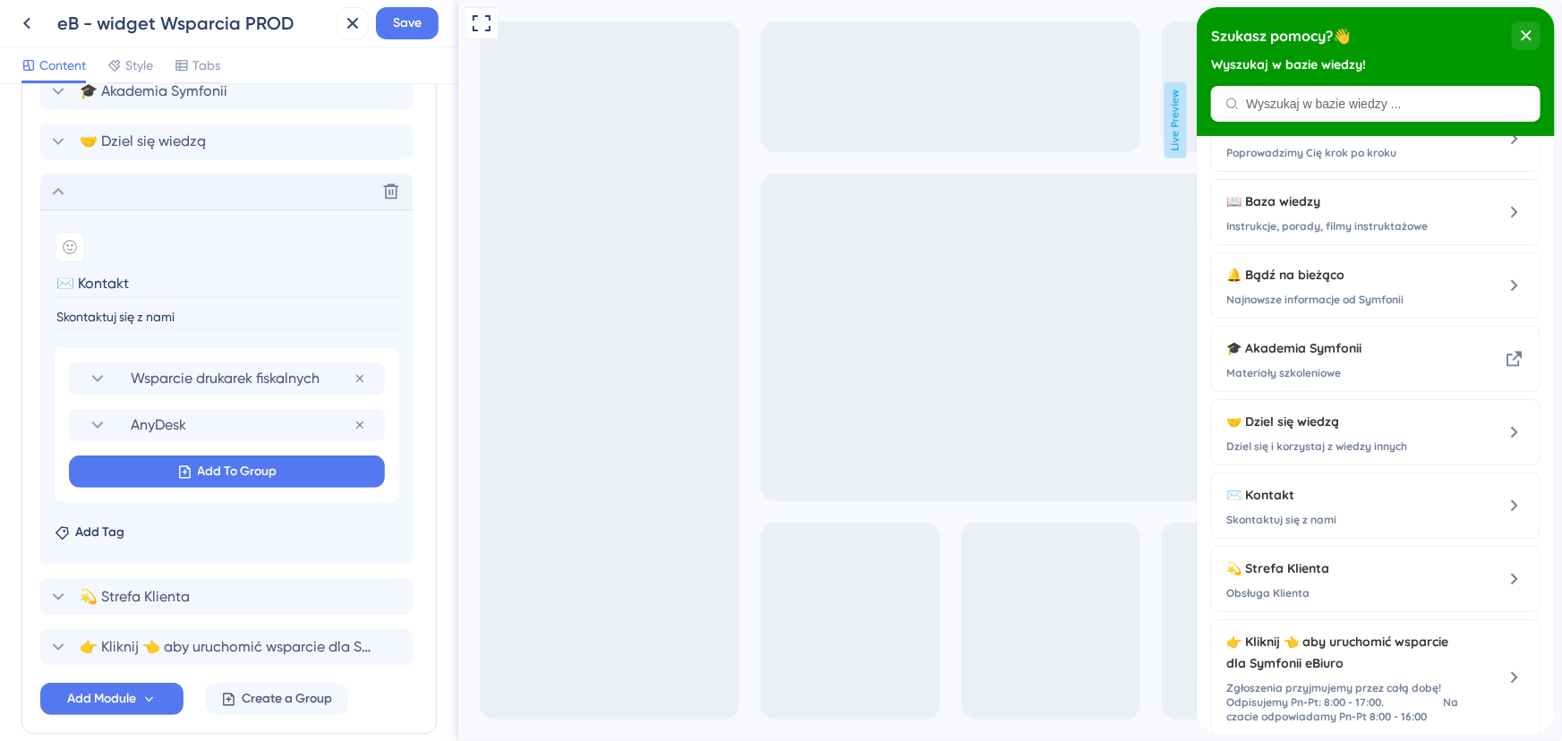
scroll to position [1143, 0]
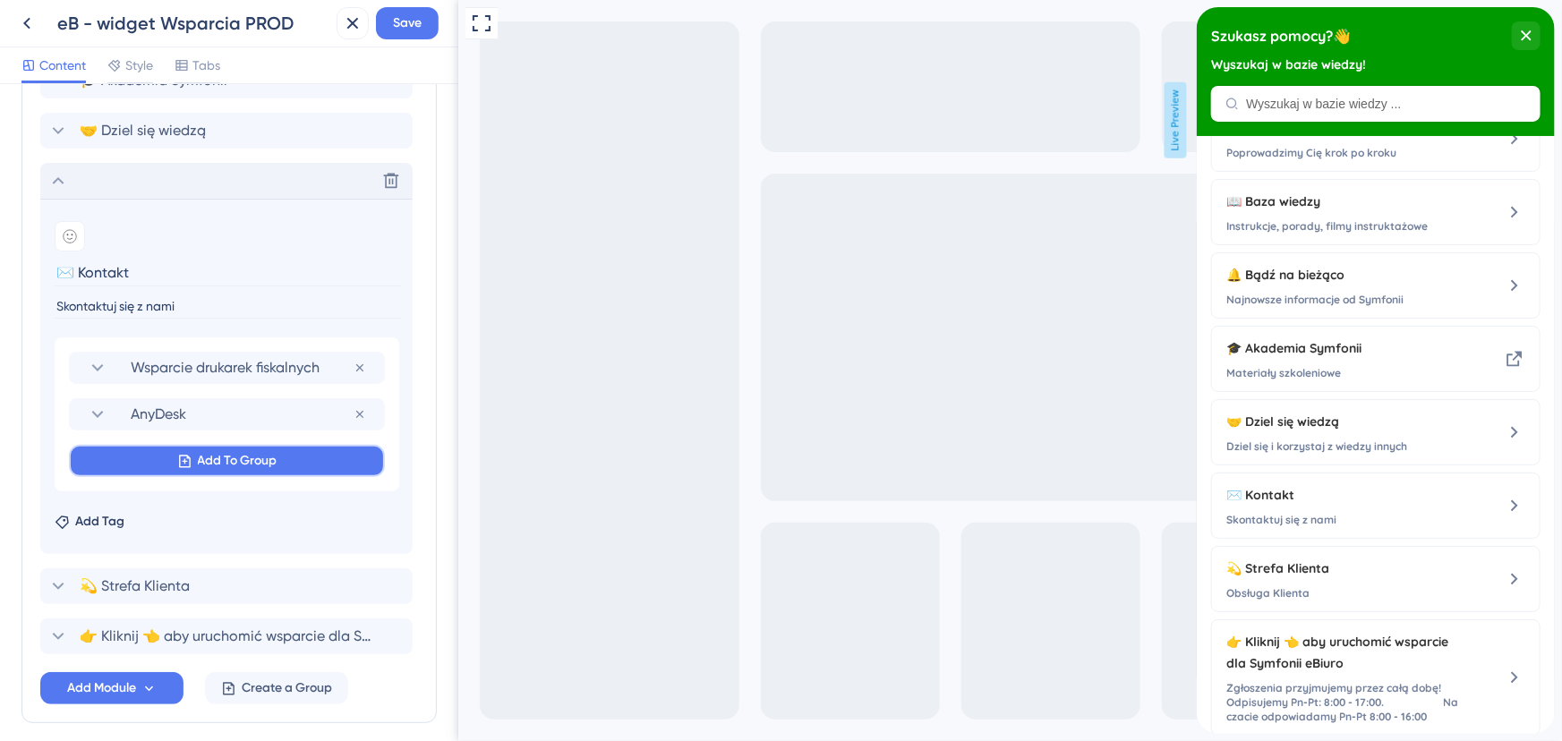
click at [204, 464] on span "Add To Group" at bounding box center [238, 460] width 80 height 21
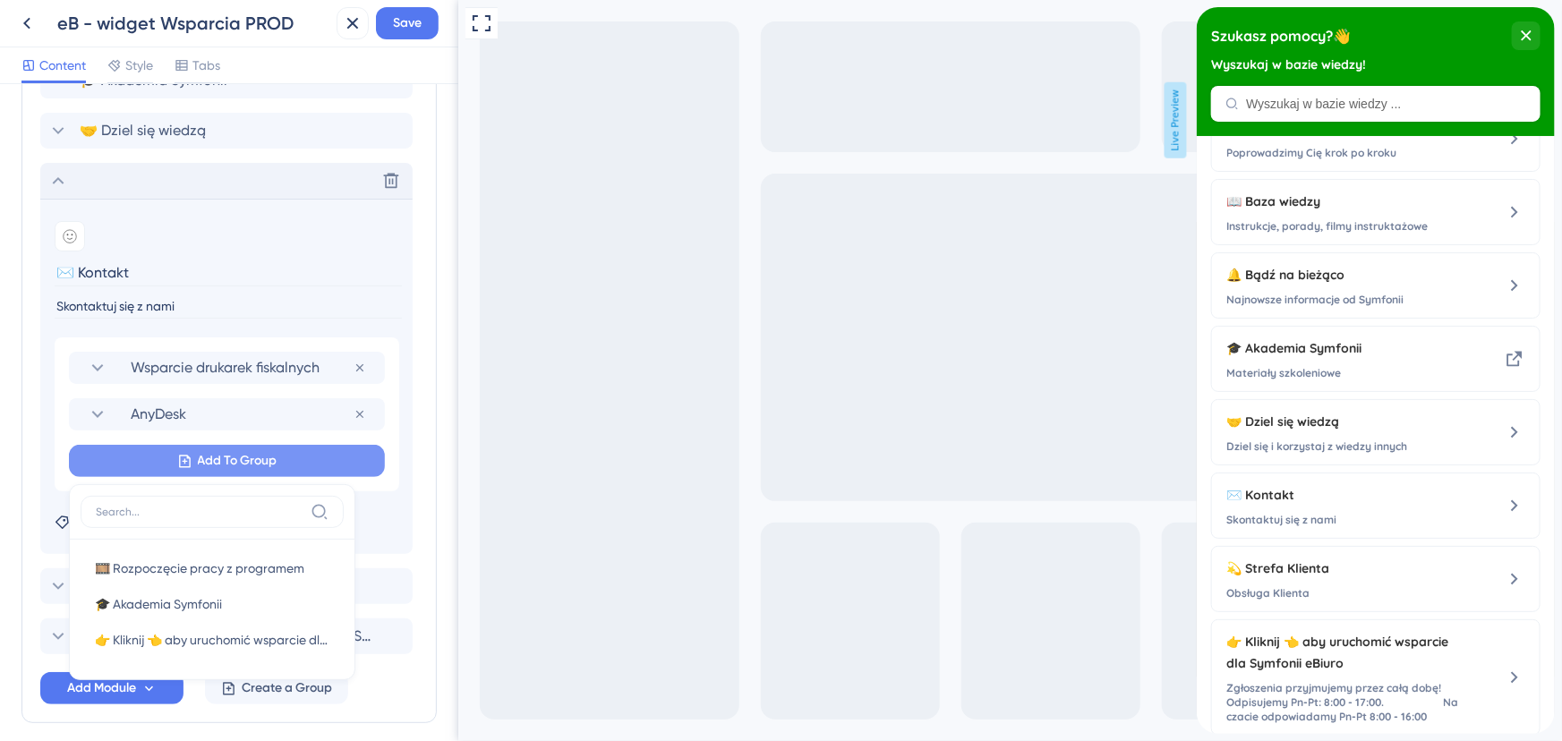
scroll to position [1217, 0]
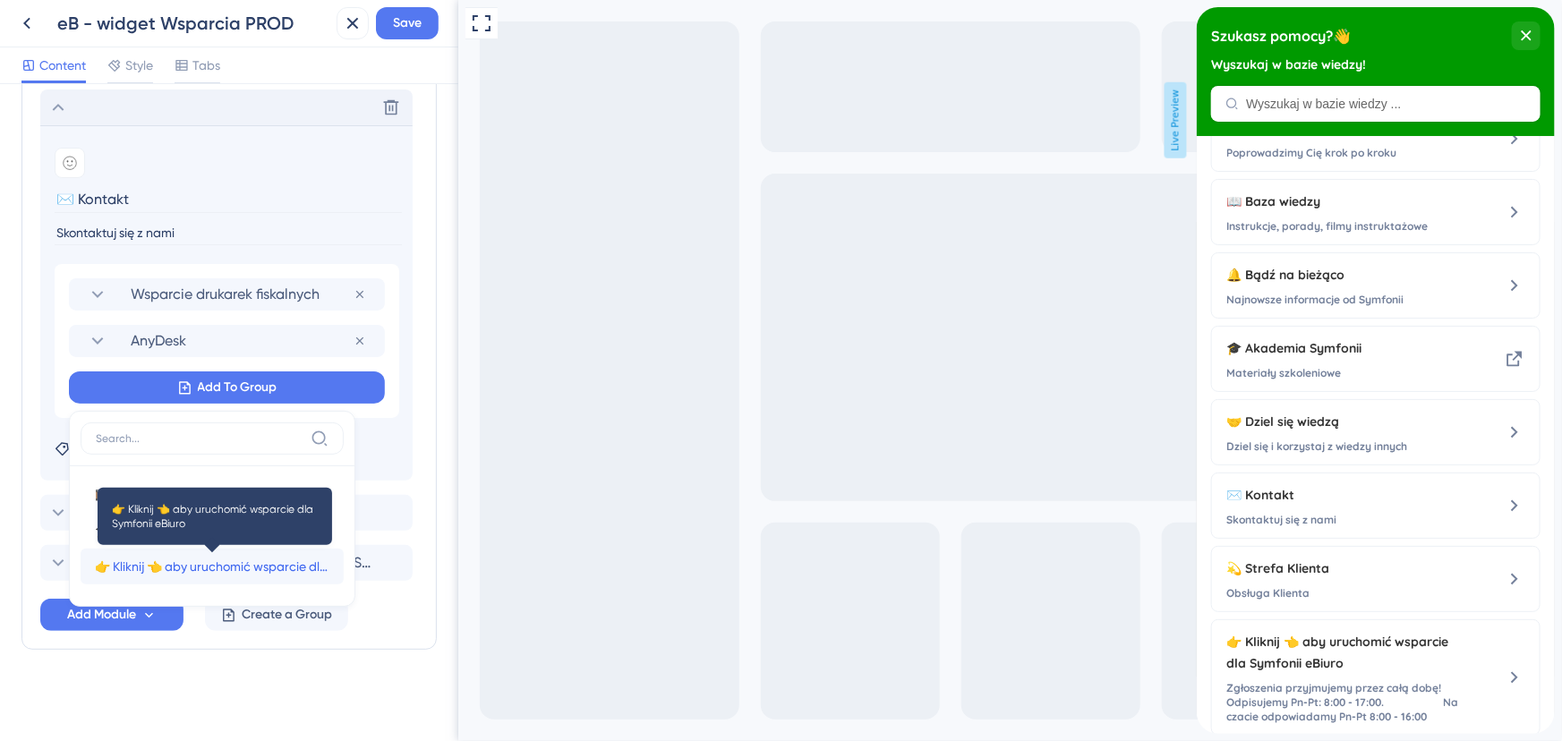
click at [222, 562] on span "👉 Kliknij 👈 aby uruchomić wsparcie dla Symfonii eBiuro" at bounding box center [212, 566] width 235 height 21
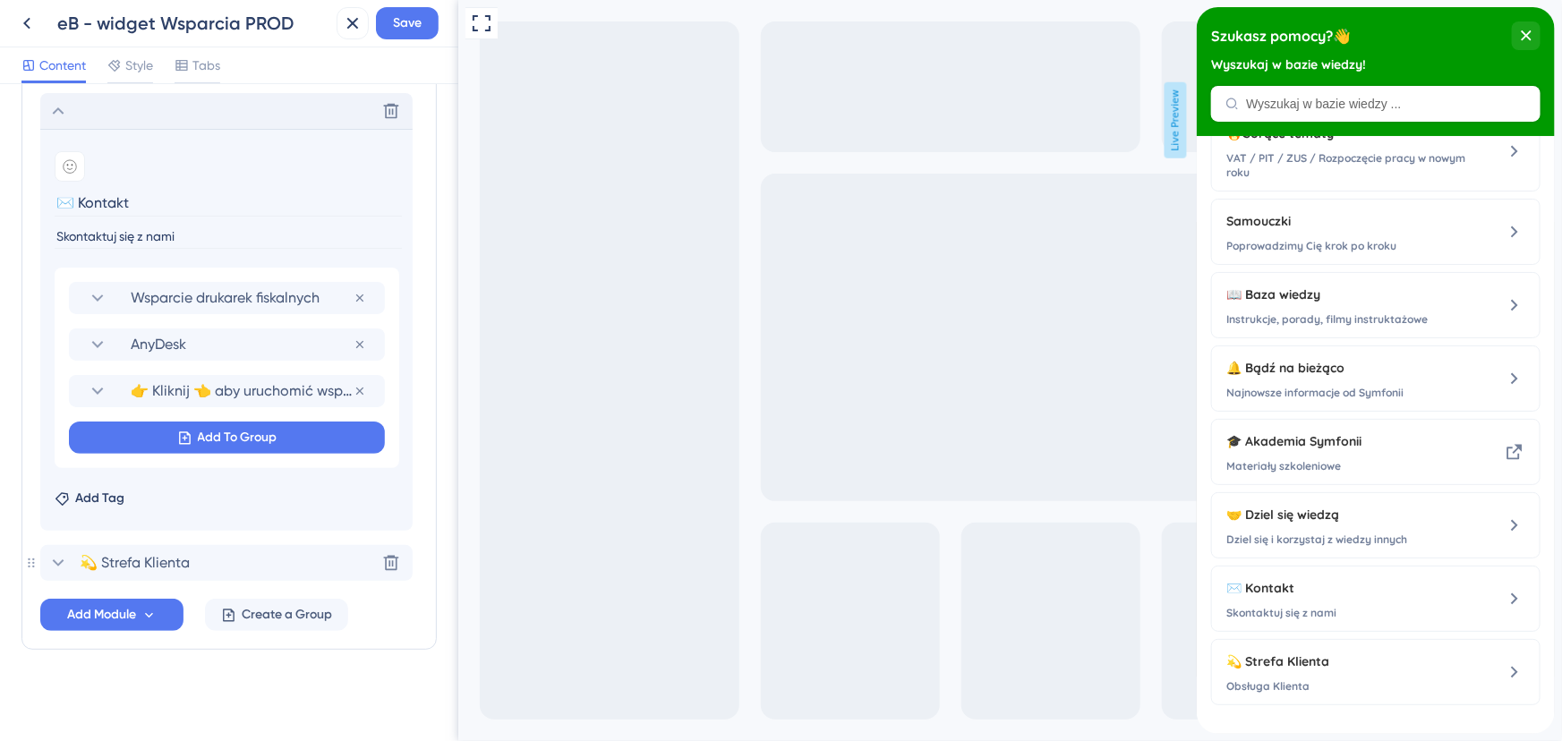
scroll to position [179, 0]
click at [90, 389] on icon at bounding box center [97, 390] width 21 height 21
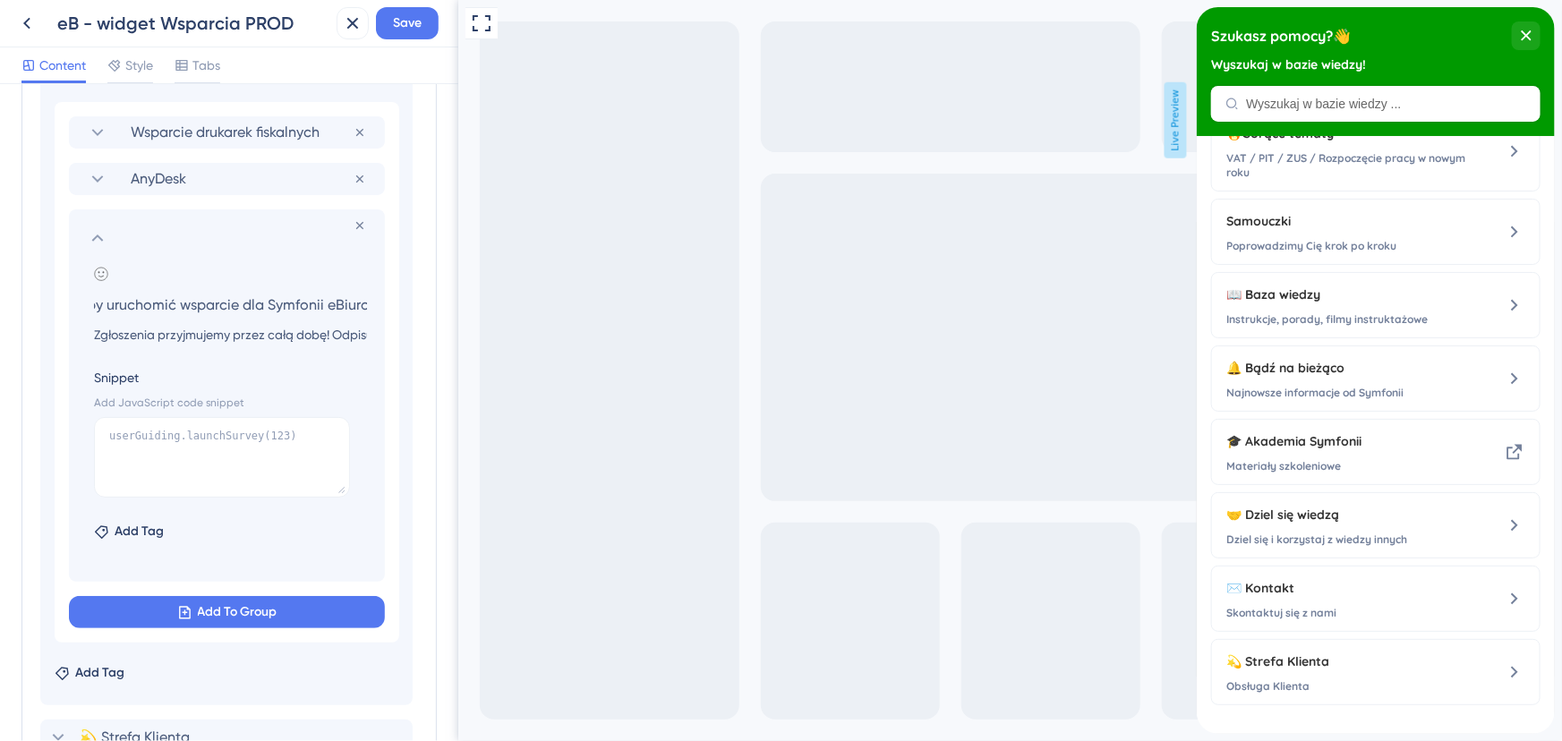
scroll to position [0, 0]
click at [177, 436] on textarea at bounding box center [222, 457] width 256 height 81
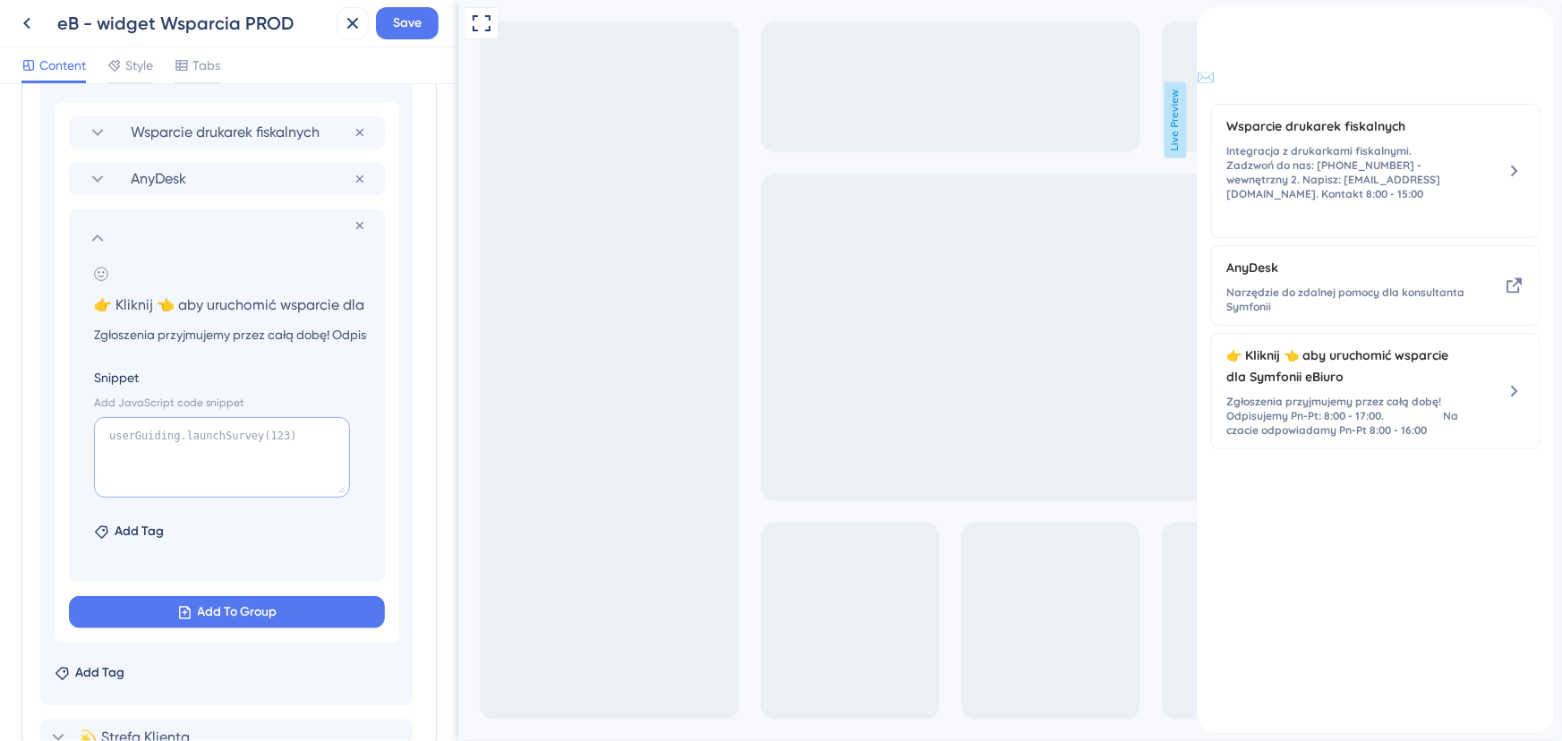
paste textarea "userGuiding.collapseResourceCenter(3494); window.zE('webWidget', 'show'); windo…"
type textarea "userGuiding.collapseResourceCenter(3494); window.zE('webWidget', 'show'); windo…"
click at [98, 242] on icon at bounding box center [97, 237] width 21 height 21
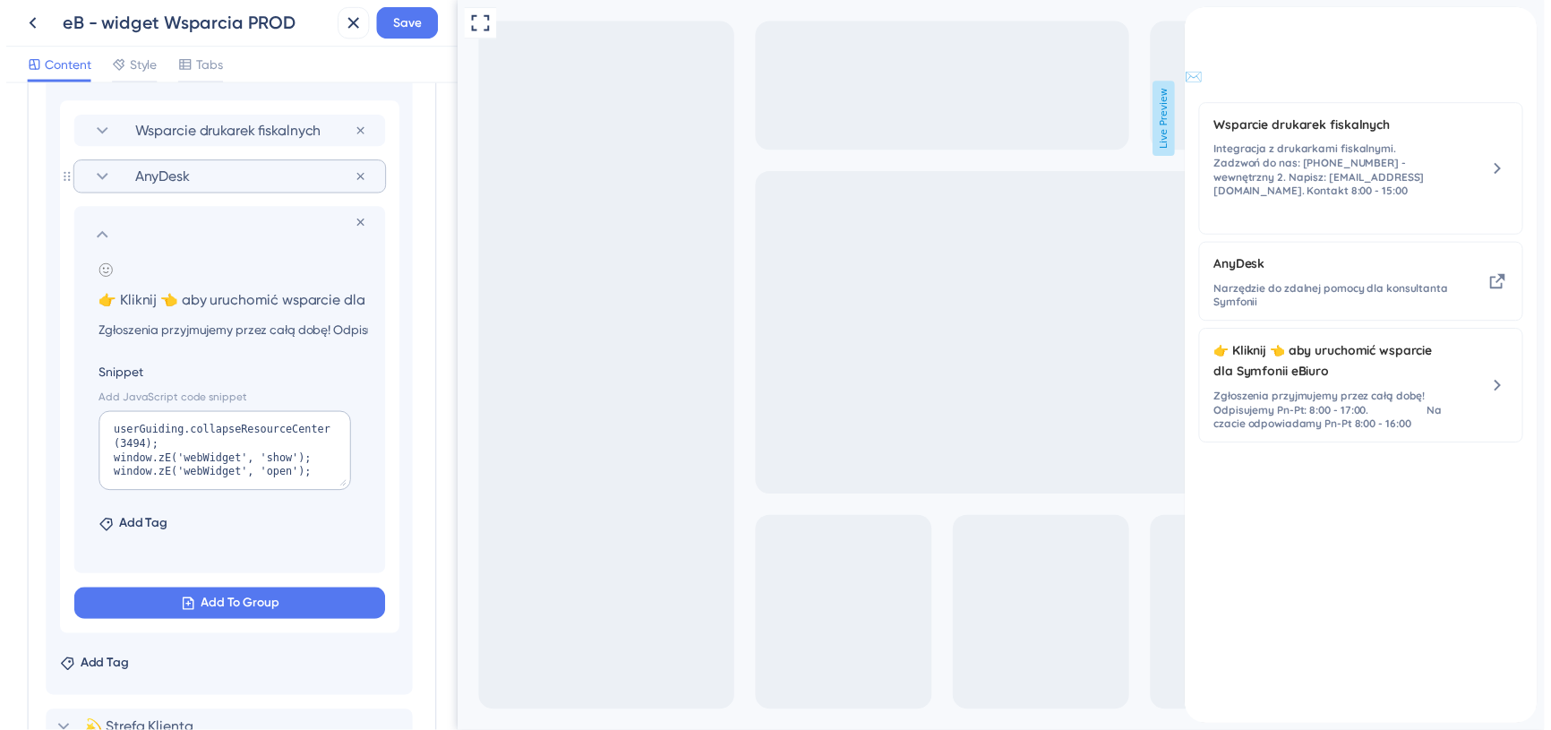
scroll to position [1213, 0]
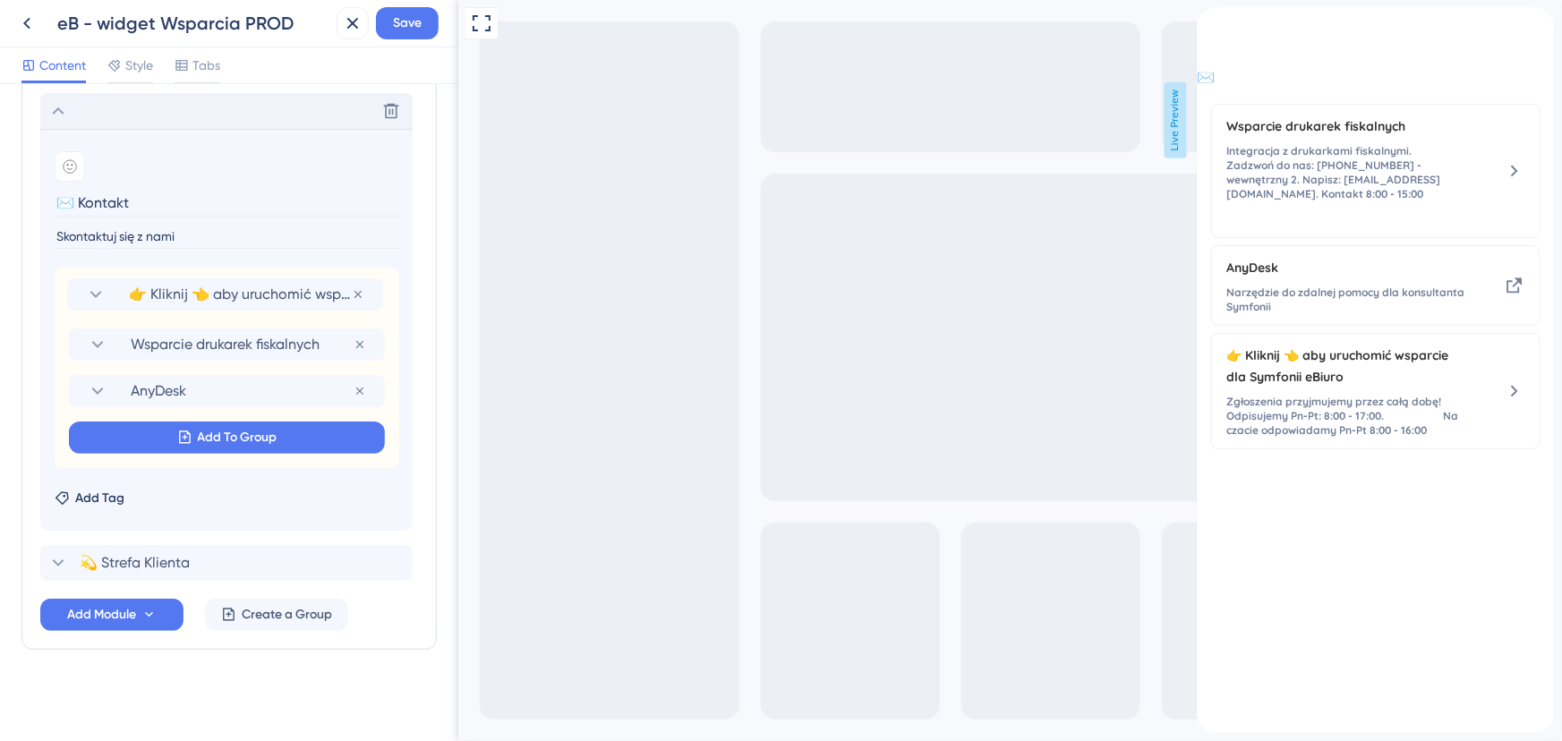
drag, startPoint x: 61, startPoint y: 392, endPoint x: 58, endPoint y: 283, distance: 109.3
click at [58, 283] on div "Wsparcie drukarek fiskalnych Remove from group AnyDesk Remove from group 👉 Klik…" at bounding box center [227, 368] width 345 height 201
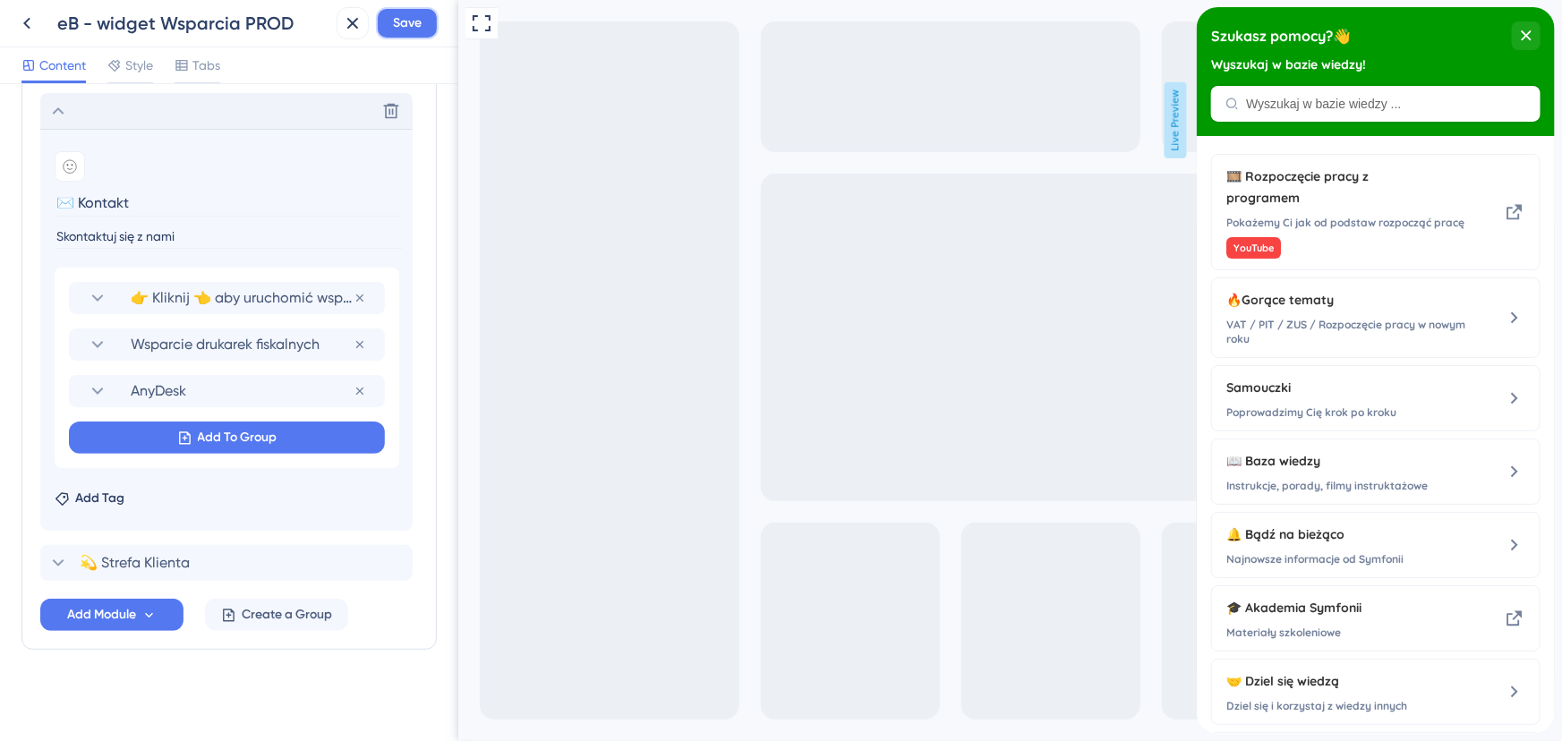
click at [415, 26] on span "Save" at bounding box center [407, 23] width 29 height 21
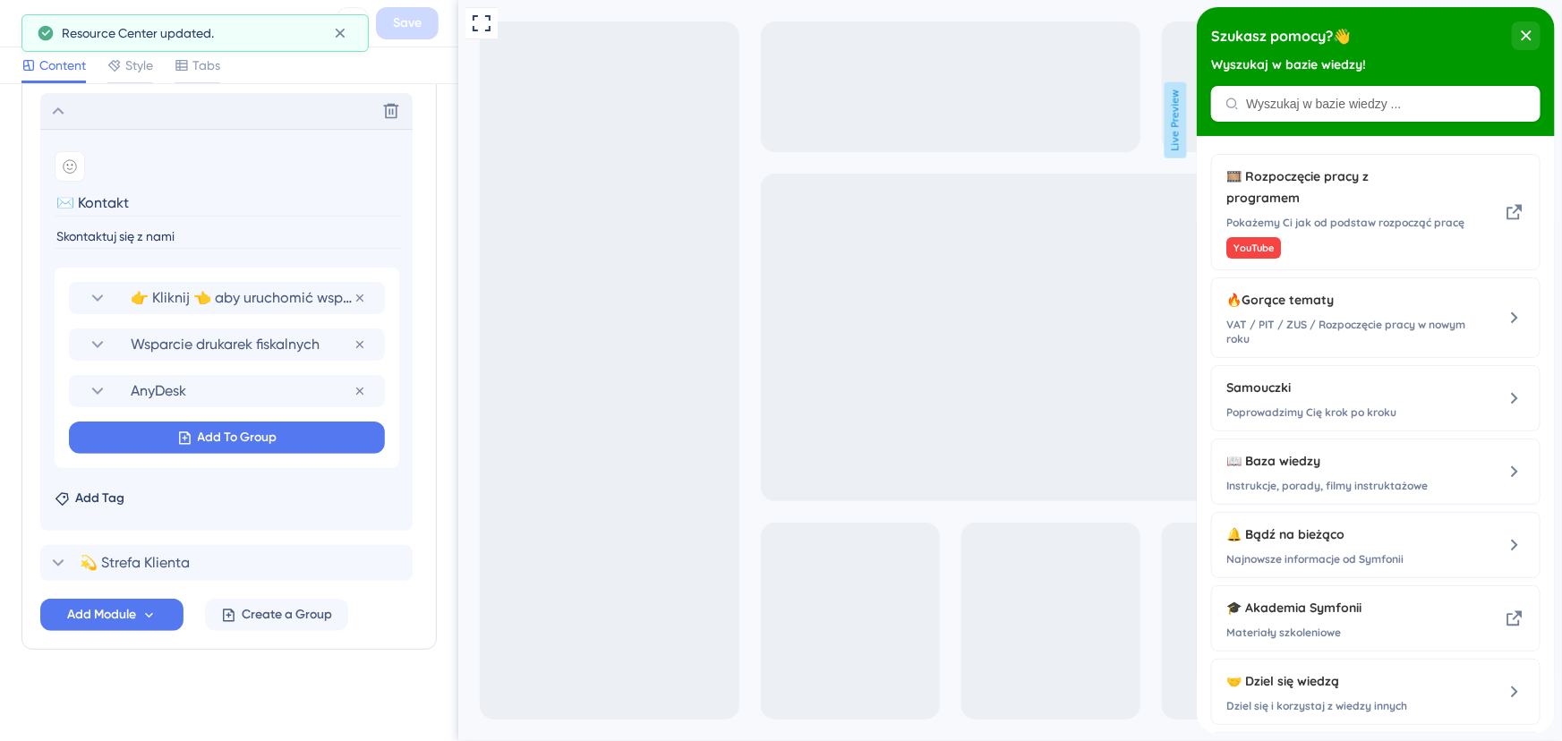
click at [7, 30] on div "eB - widget Wsparcia PROD Save" at bounding box center [229, 23] width 458 height 47
click at [16, 29] on icon at bounding box center [26, 23] width 21 height 21
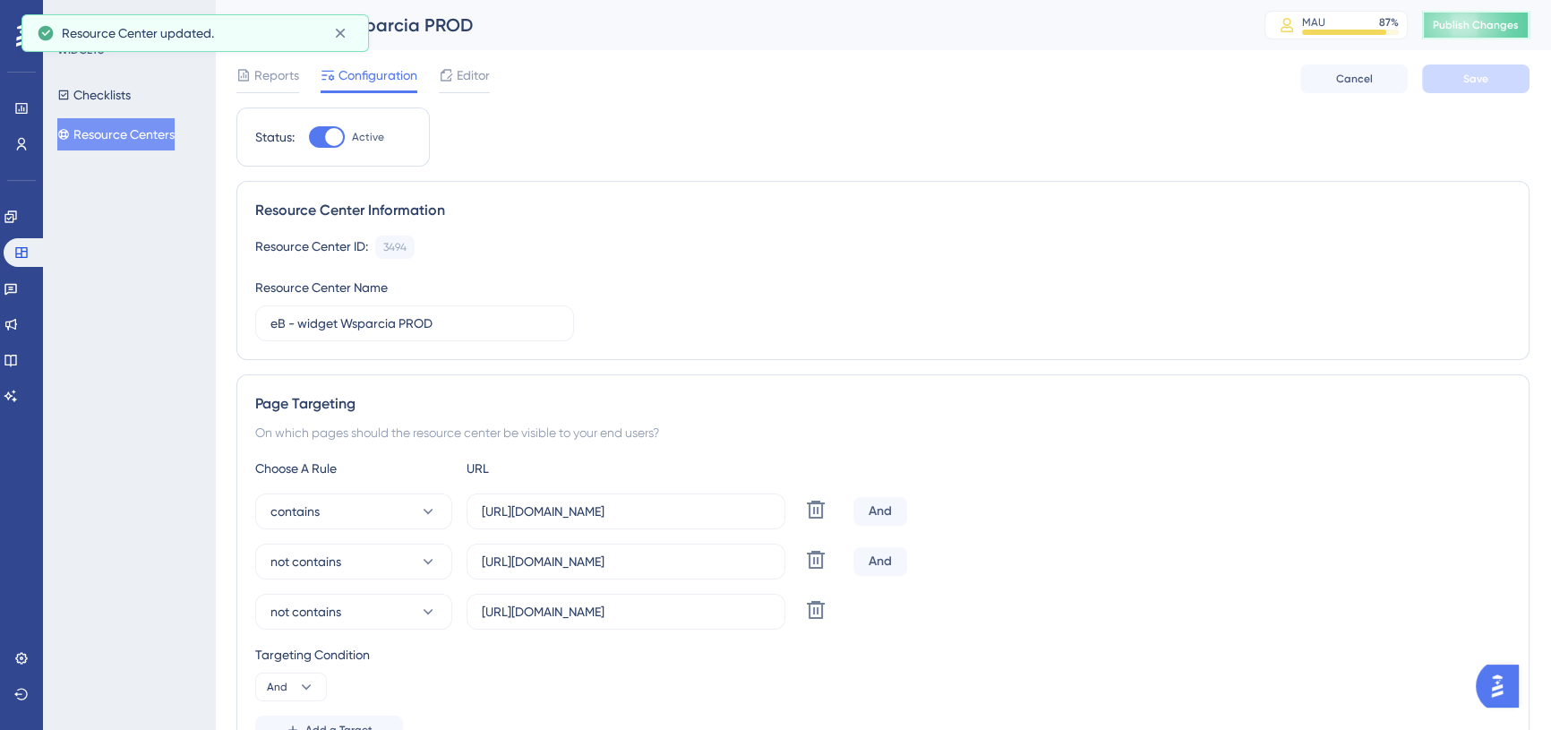
click at [1472, 26] on span "Publish Changes" at bounding box center [1475, 25] width 86 height 14
